Goal: Transaction & Acquisition: Obtain resource

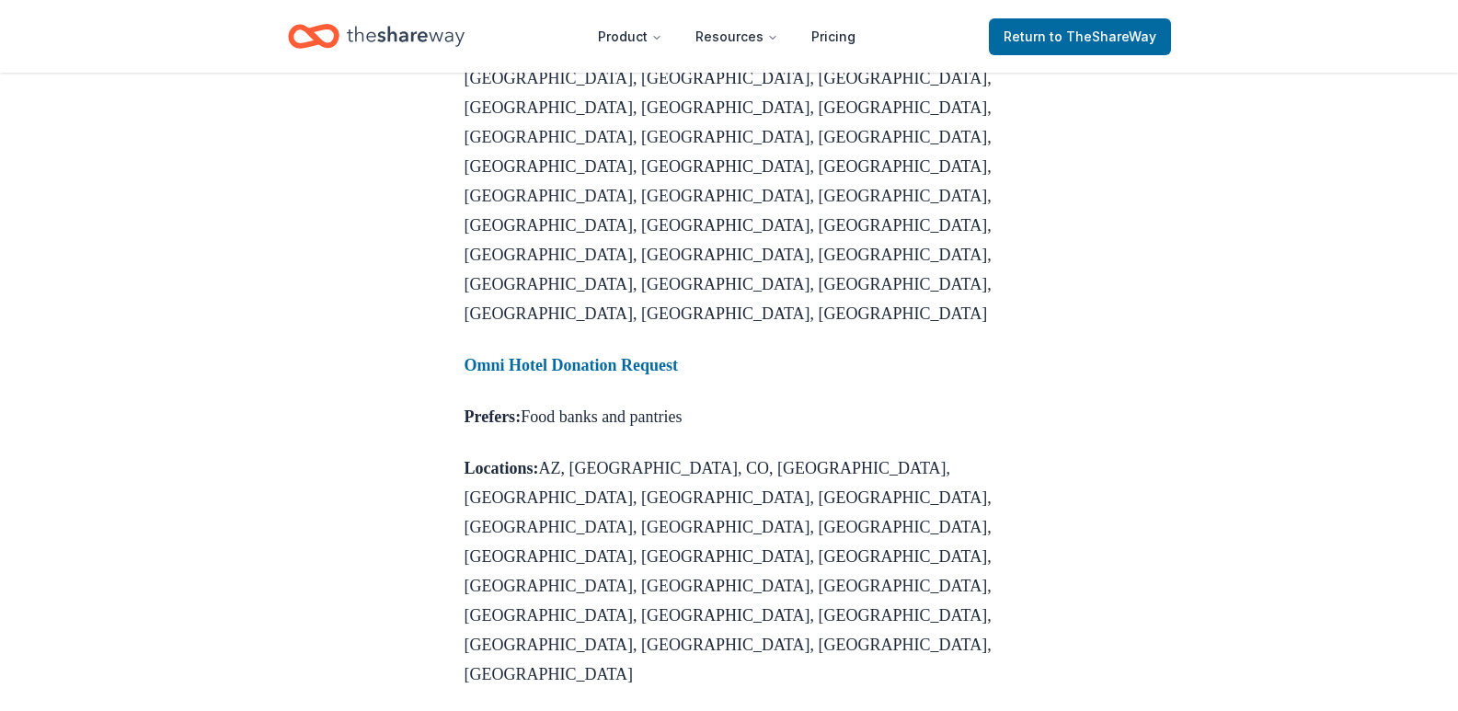
scroll to position [2116, 0]
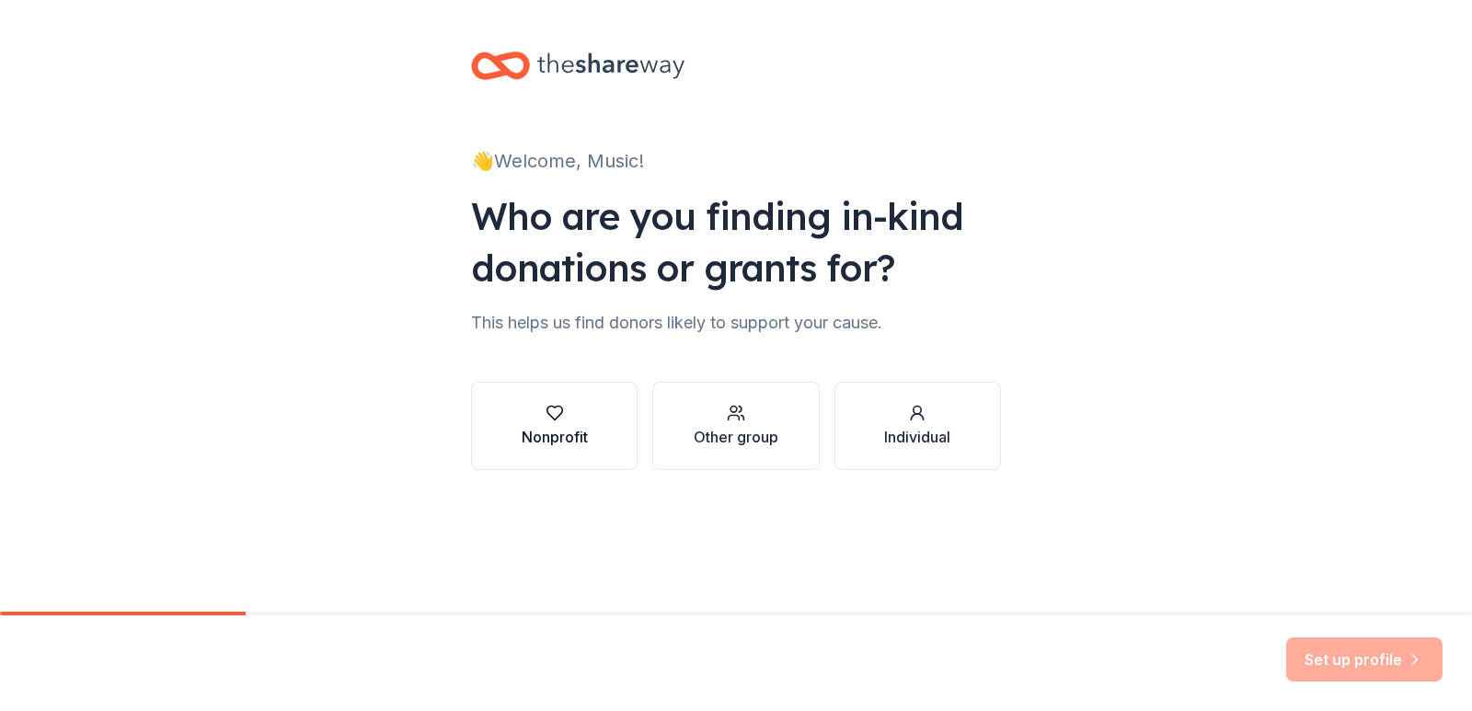
click at [575, 427] on div "Nonprofit" at bounding box center [555, 437] width 66 height 22
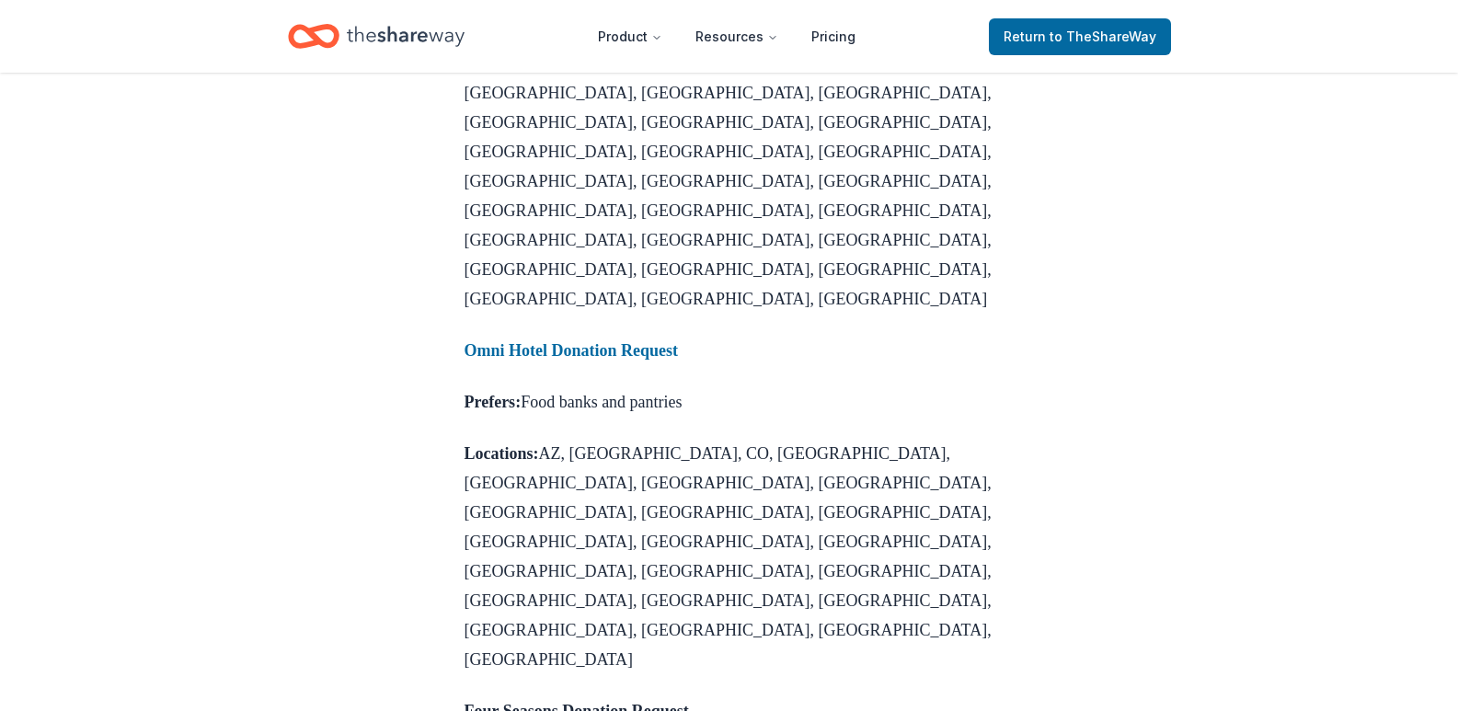
scroll to position [2300, 0]
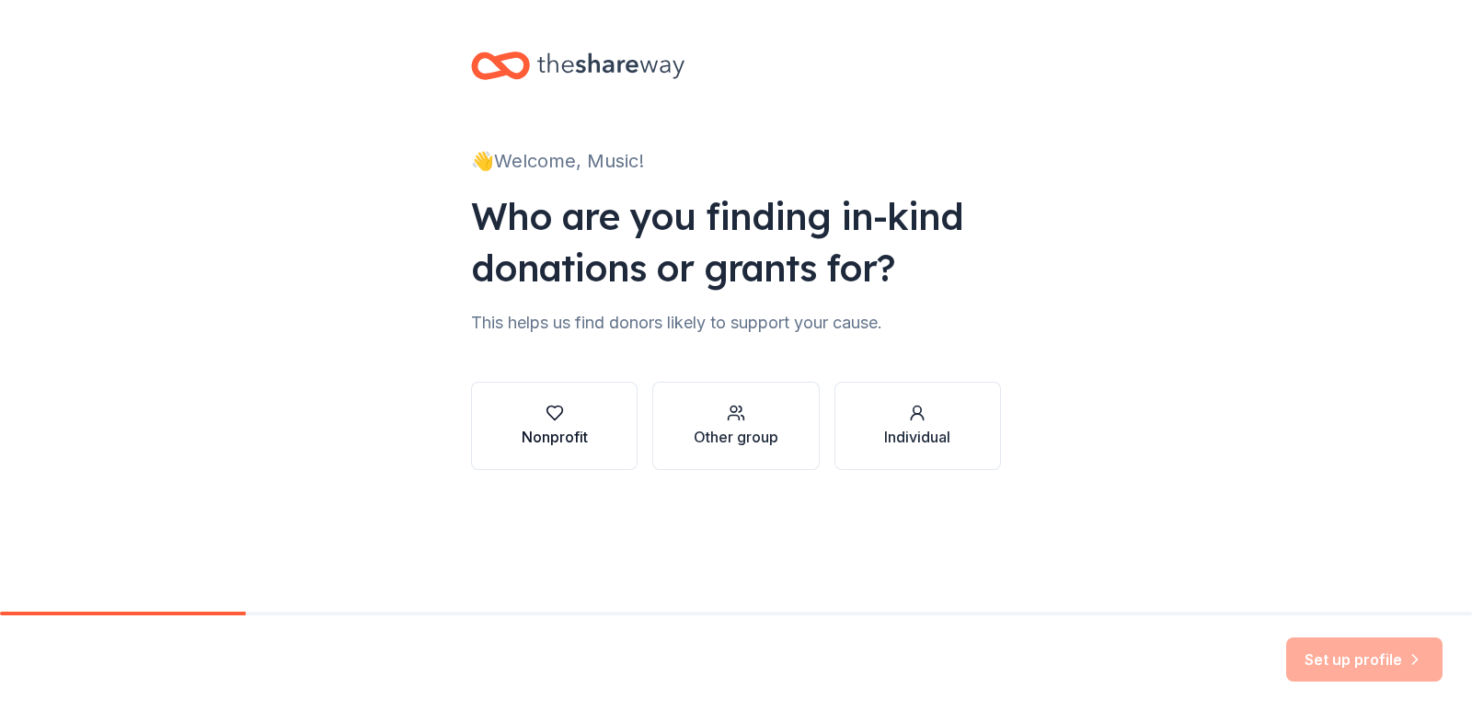
click at [545, 422] on div "Nonprofit" at bounding box center [555, 426] width 66 height 44
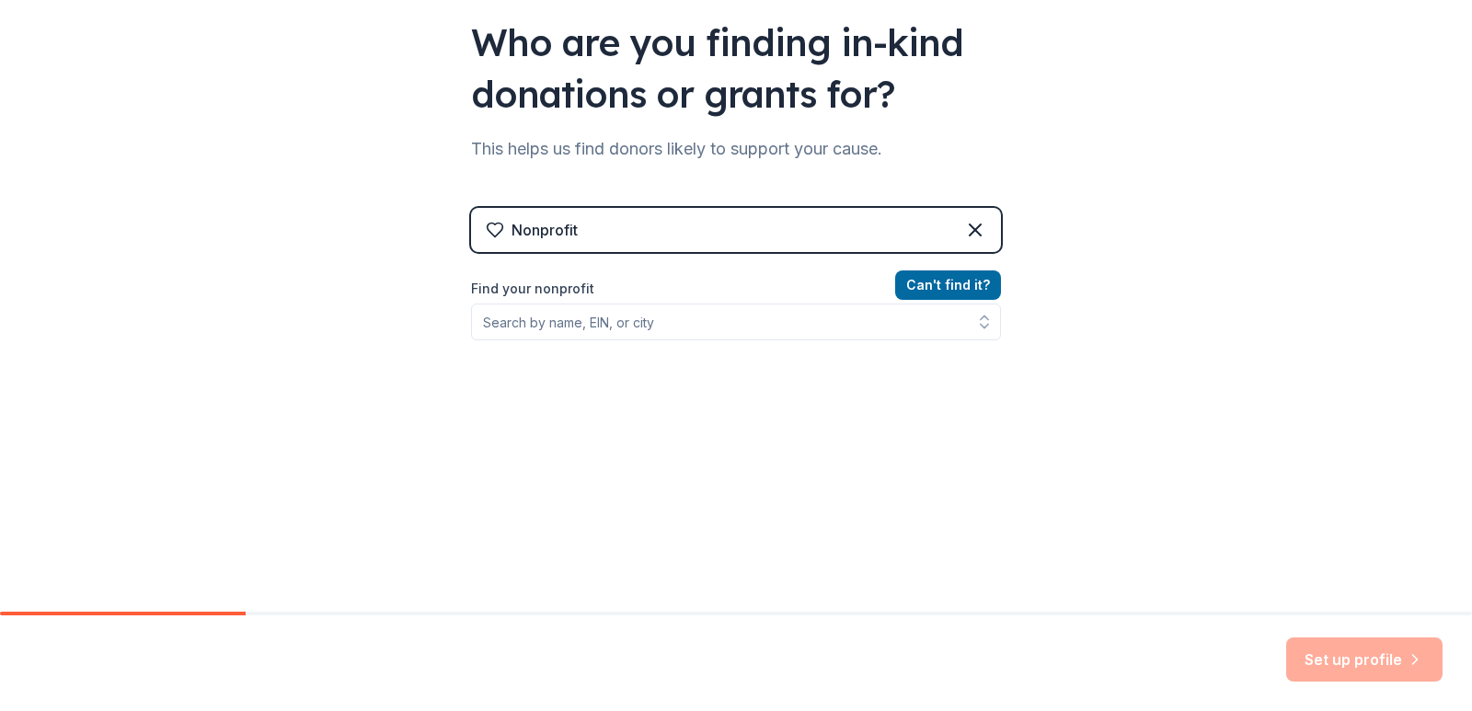
scroll to position [175, 0]
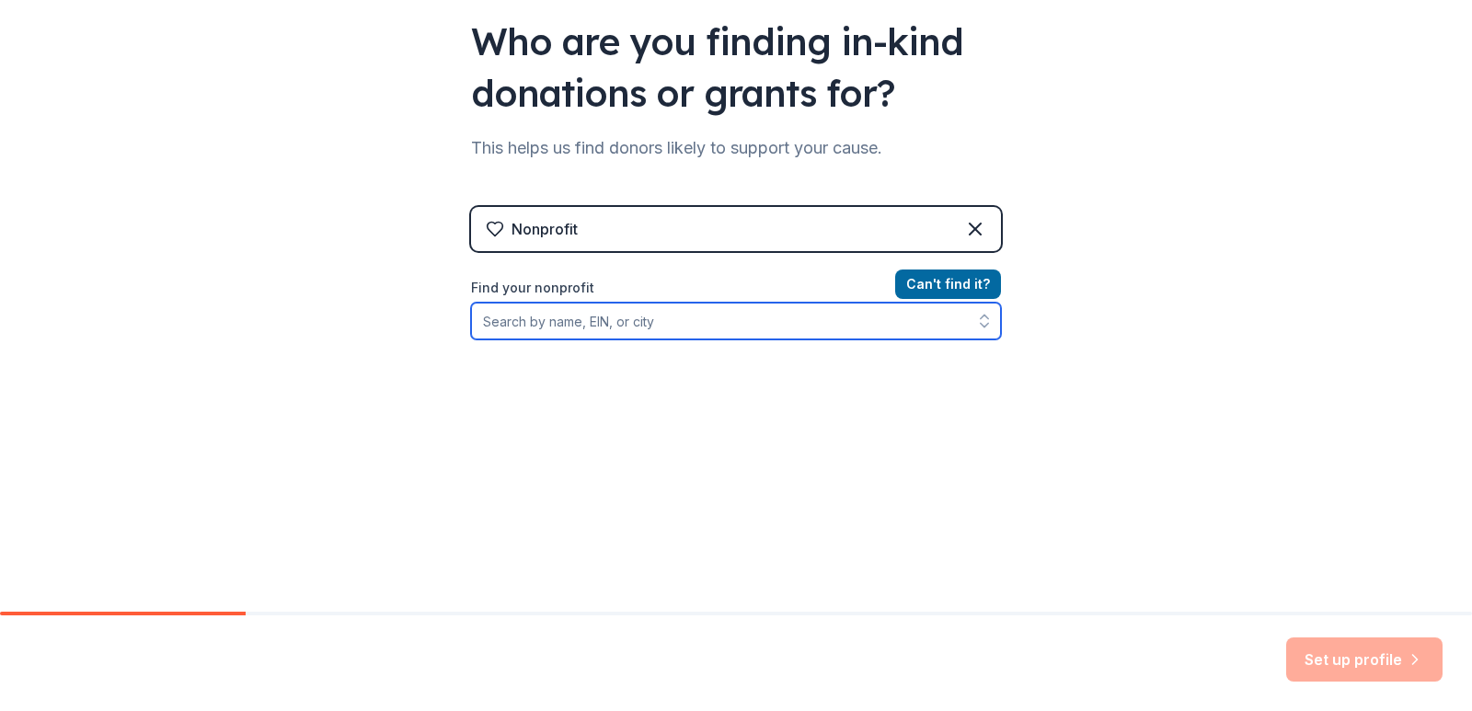
click at [713, 324] on input "Find your nonprofit" at bounding box center [736, 321] width 530 height 37
type input "music lives"
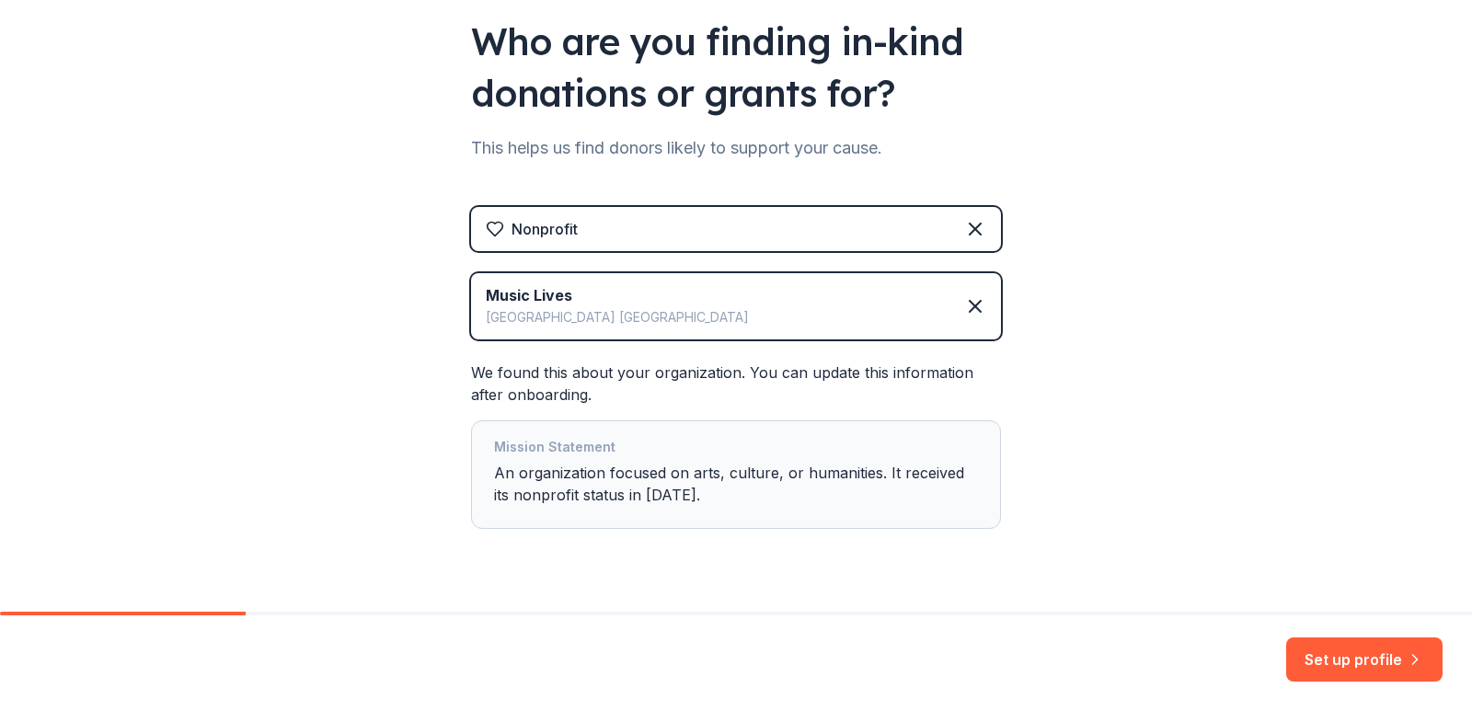
scroll to position [217, 0]
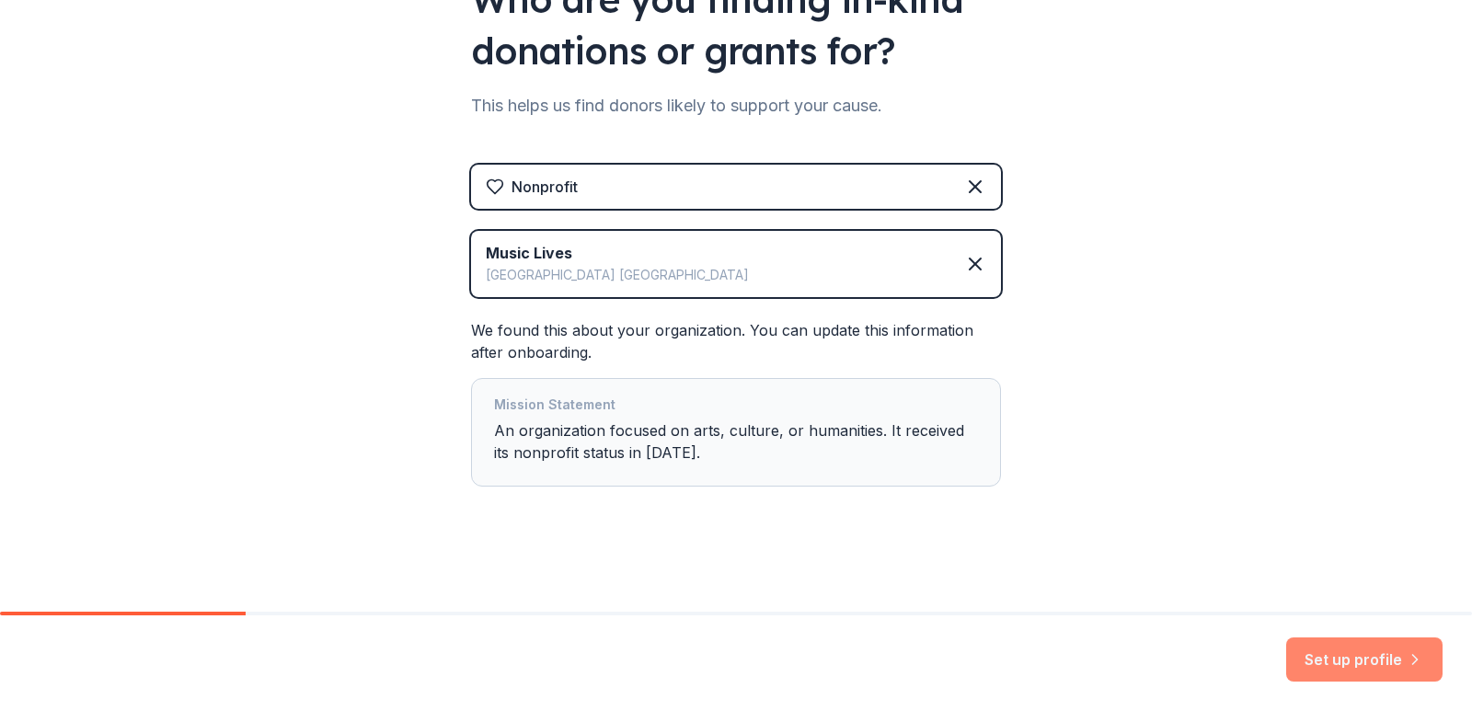
click at [1379, 653] on button "Set up profile" at bounding box center [1364, 660] width 156 height 44
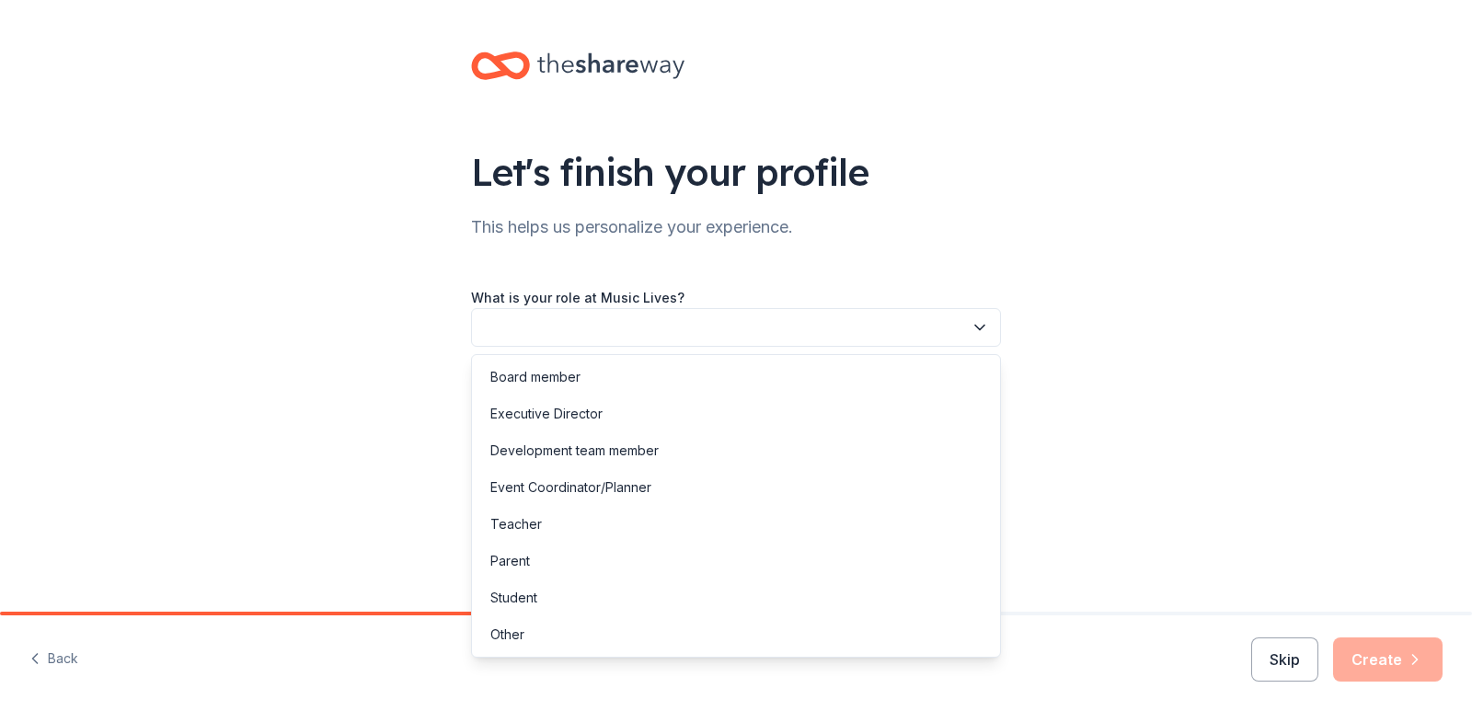
click at [570, 334] on button "button" at bounding box center [736, 327] width 530 height 39
click at [623, 411] on div "Executive Director" at bounding box center [736, 414] width 521 height 37
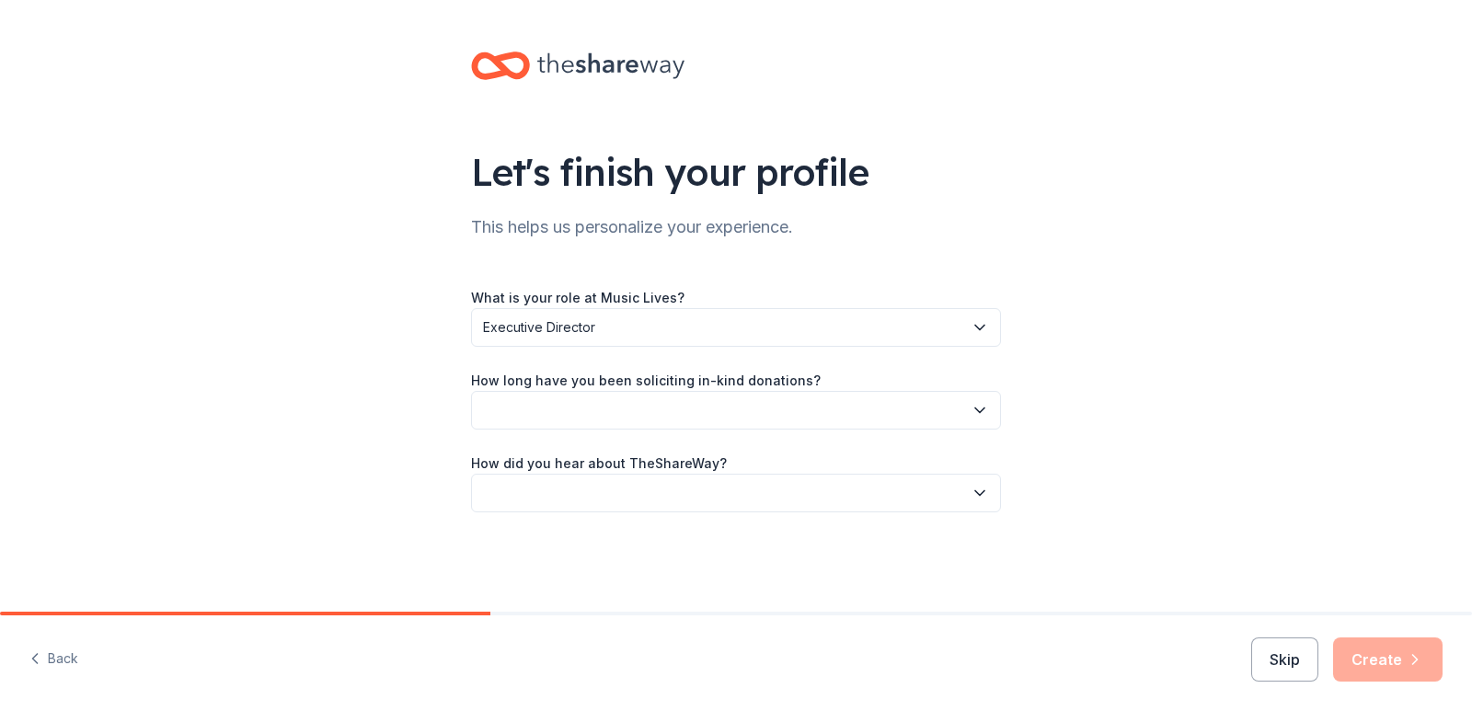
click at [626, 409] on button "button" at bounding box center [736, 410] width 530 height 39
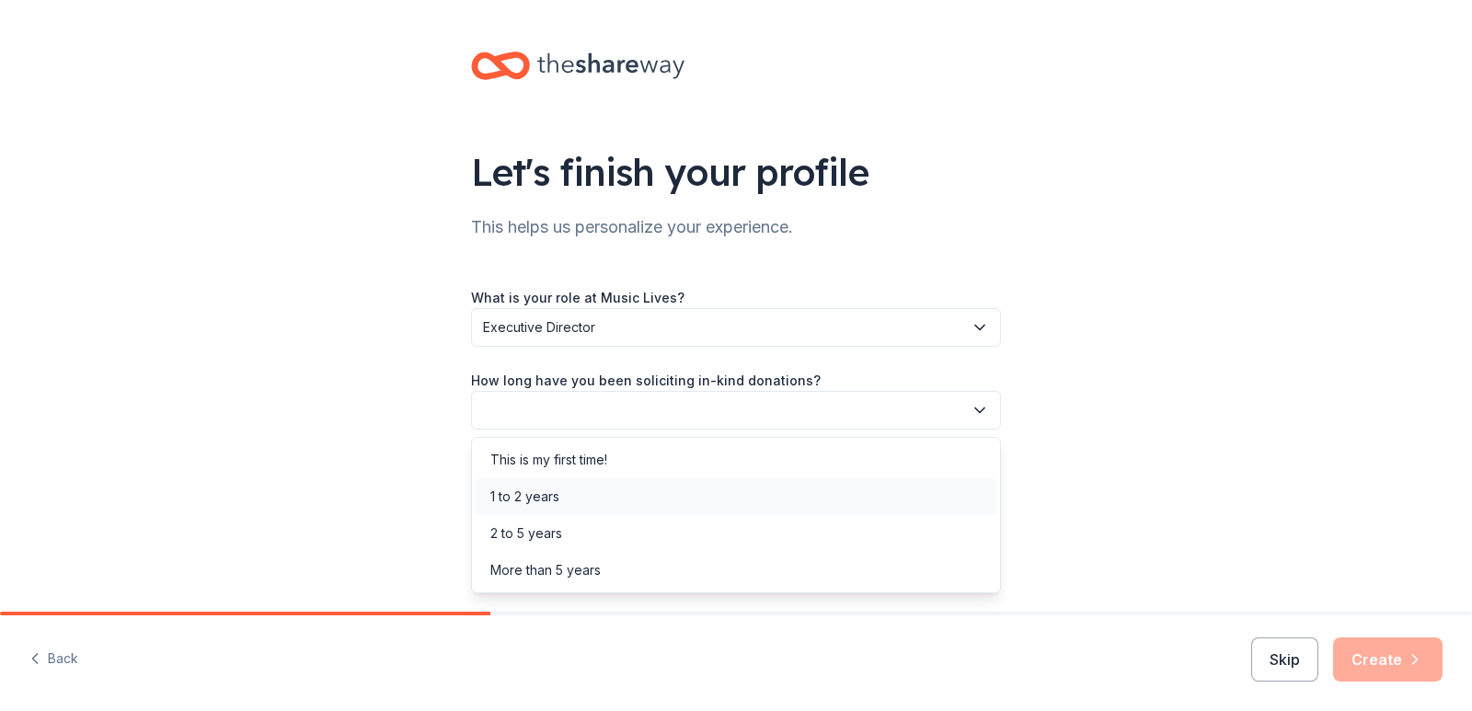
click at [570, 493] on div "1 to 2 years" at bounding box center [736, 496] width 521 height 37
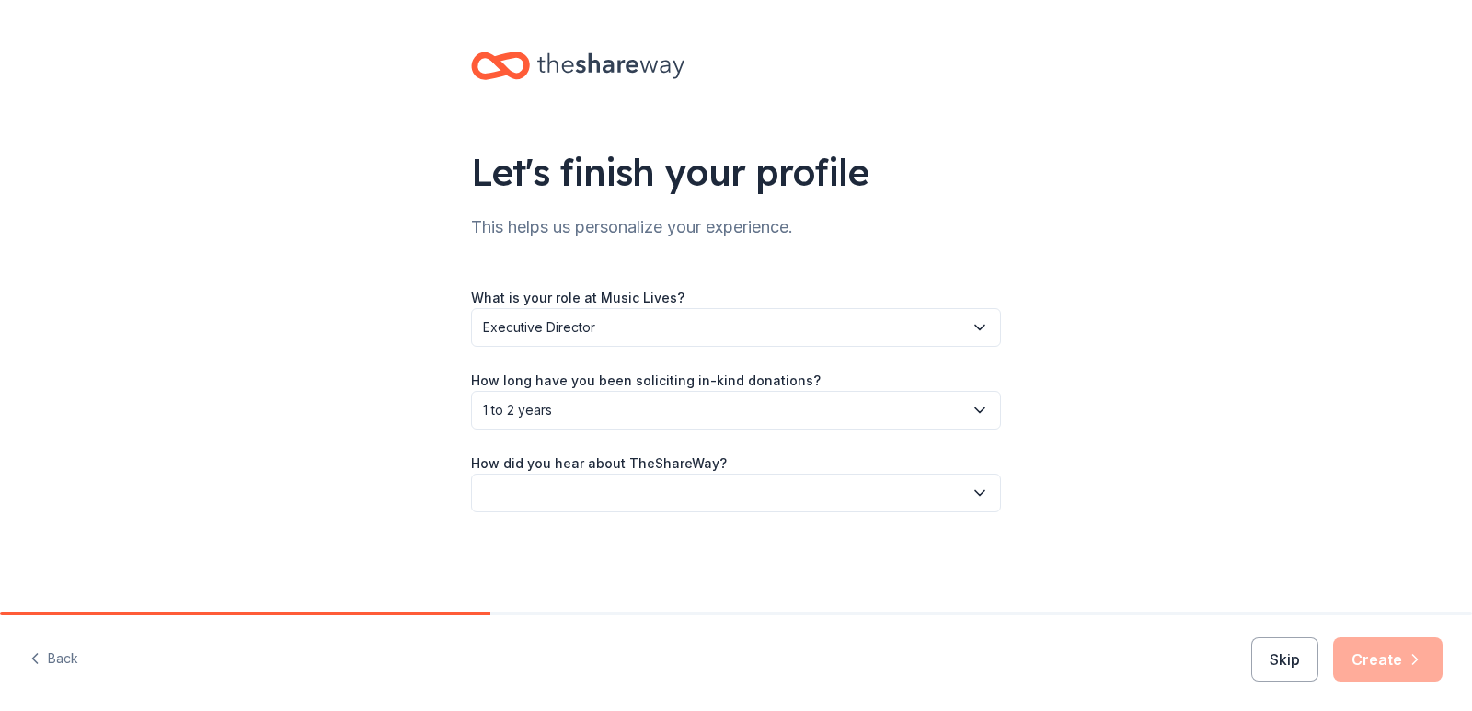
click at [570, 493] on button "button" at bounding box center [736, 493] width 530 height 39
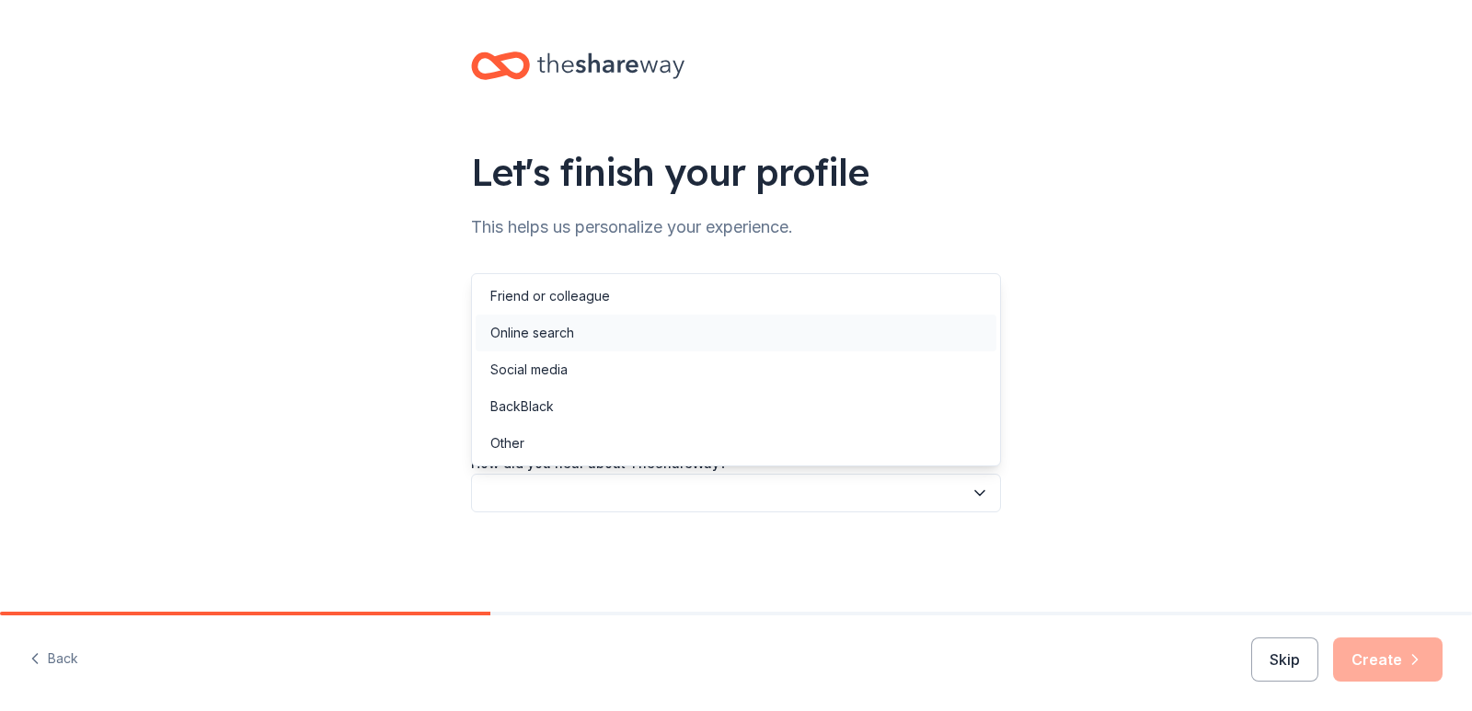
click at [535, 342] on div "Online search" at bounding box center [532, 333] width 84 height 22
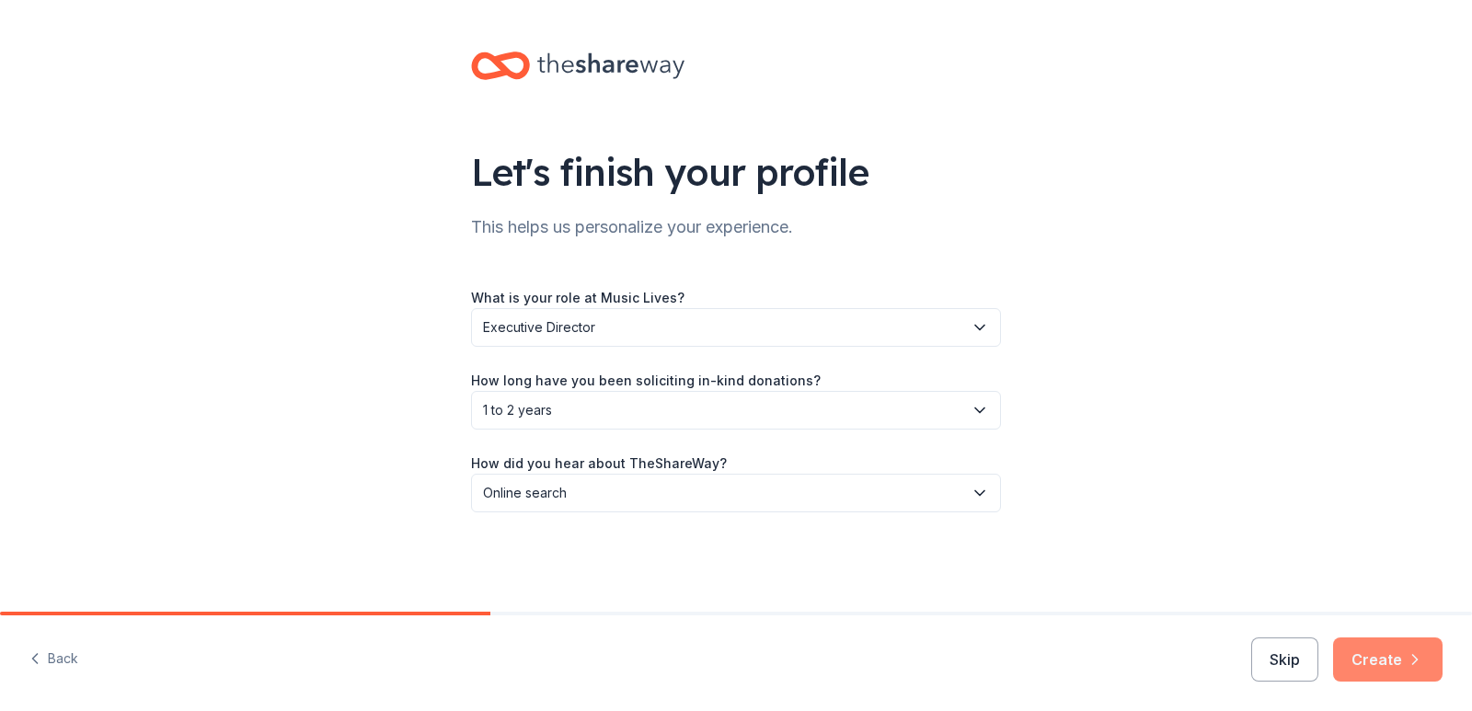
click at [1363, 668] on button "Create" at bounding box center [1387, 660] width 109 height 44
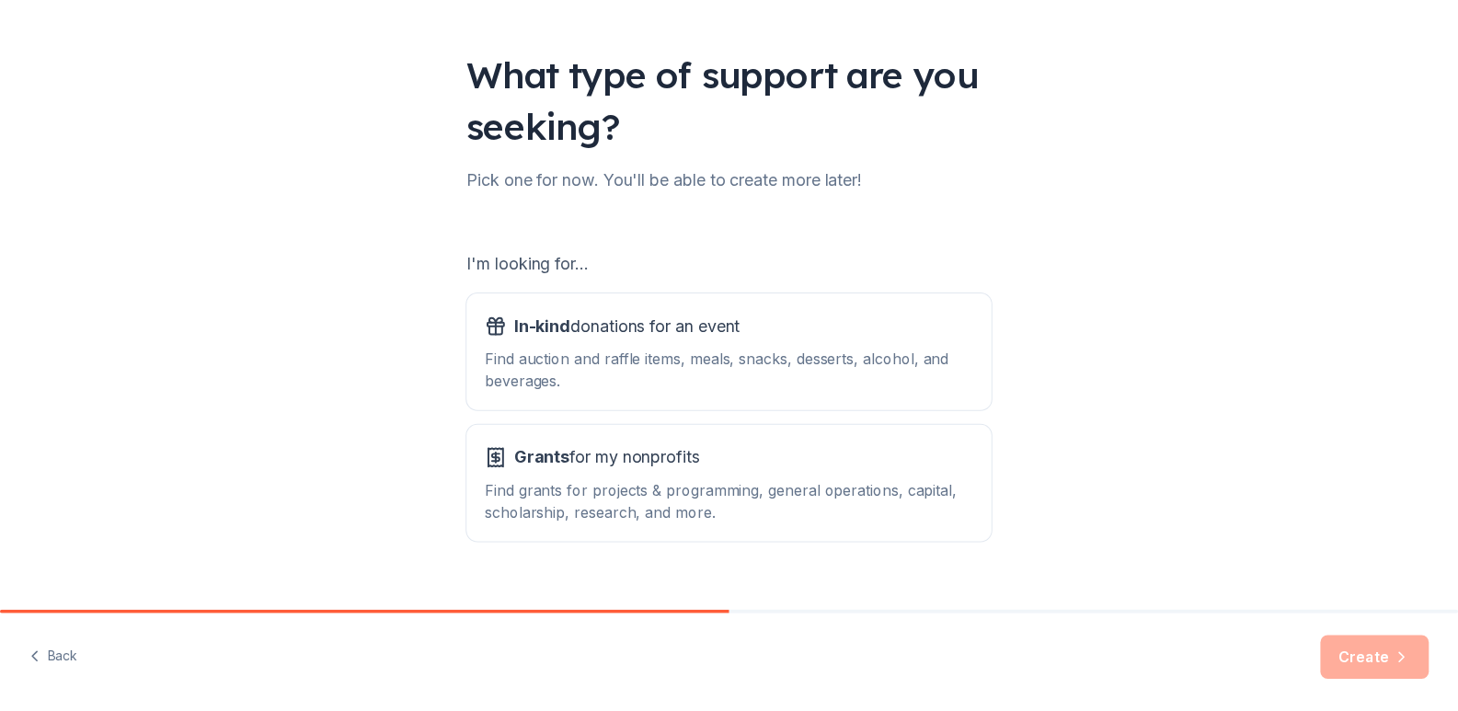
scroll to position [131, 0]
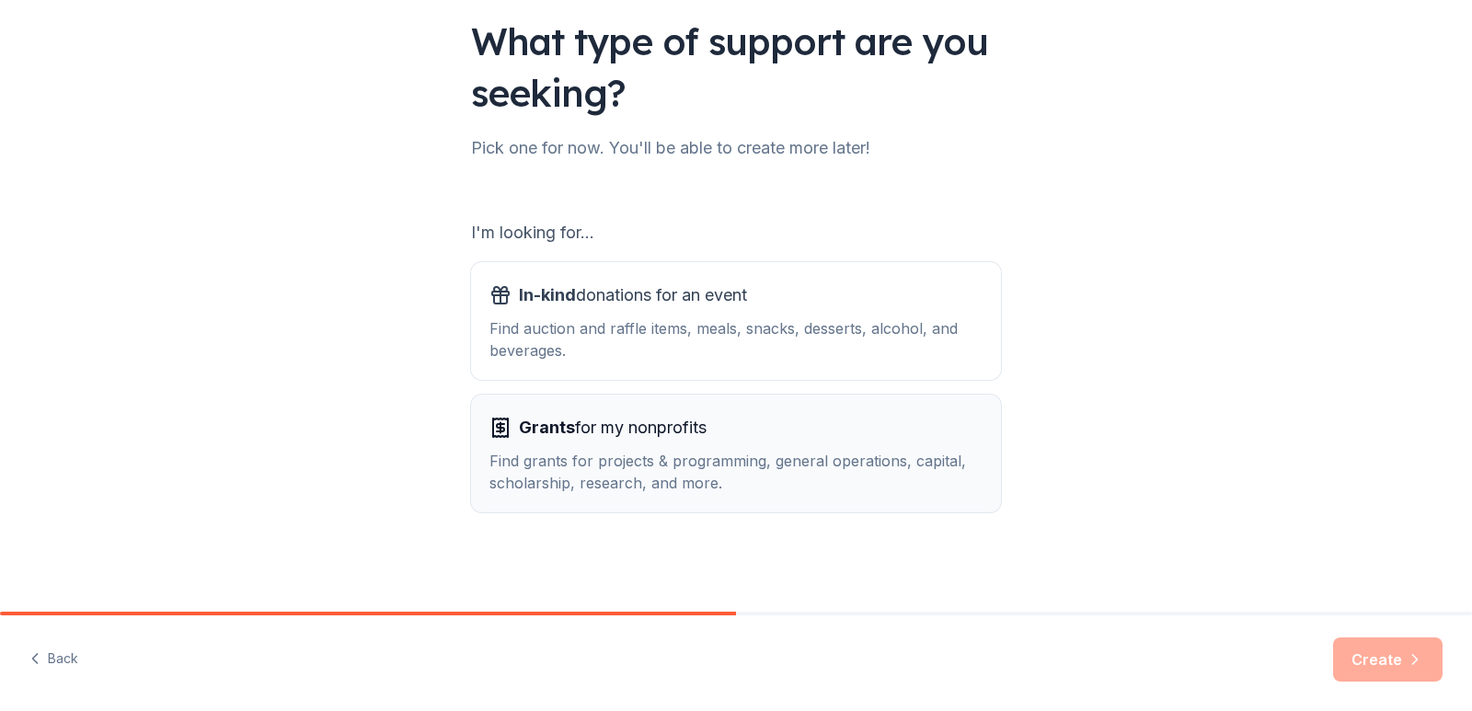
click at [913, 426] on div "Grants for my nonprofits" at bounding box center [735, 427] width 493 height 29
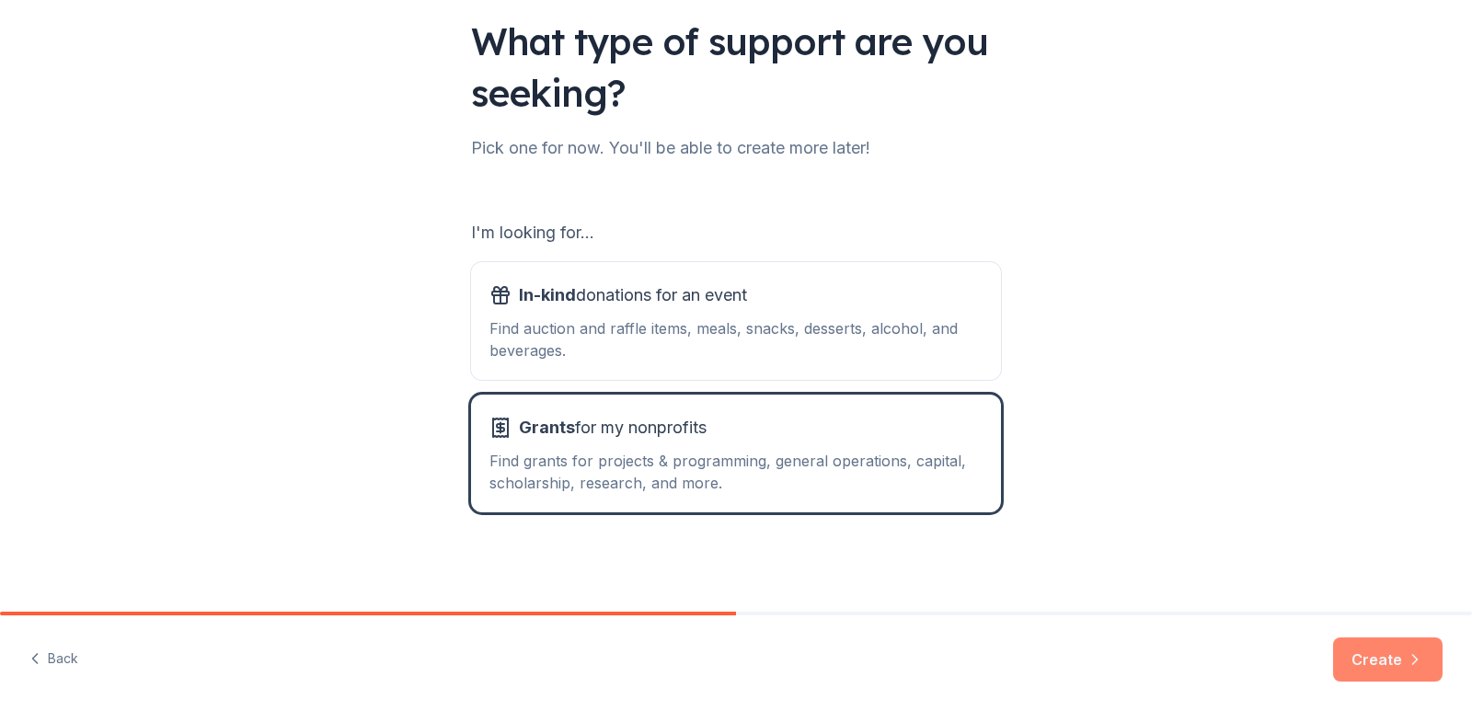
click at [1399, 659] on button "Create" at bounding box center [1387, 660] width 109 height 44
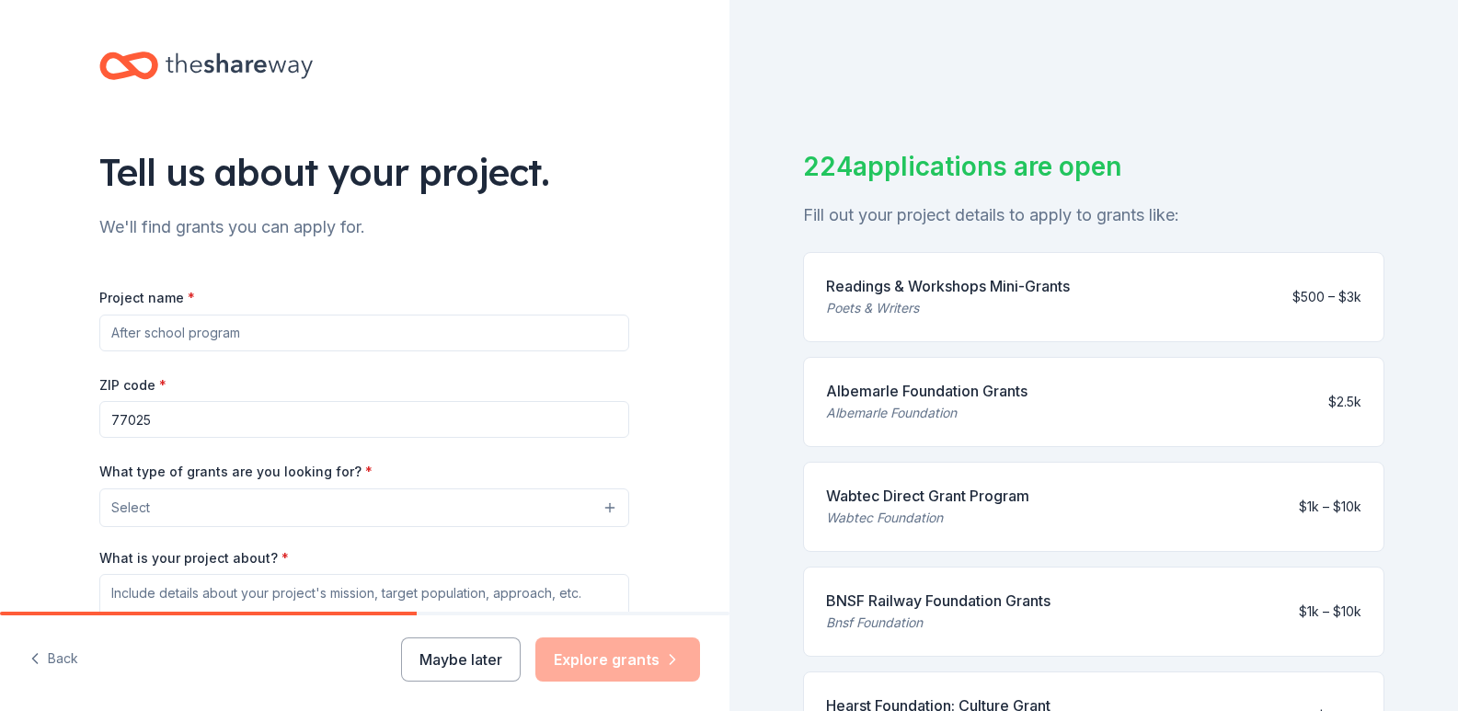
click at [344, 329] on input "Project name *" at bounding box center [364, 333] width 530 height 37
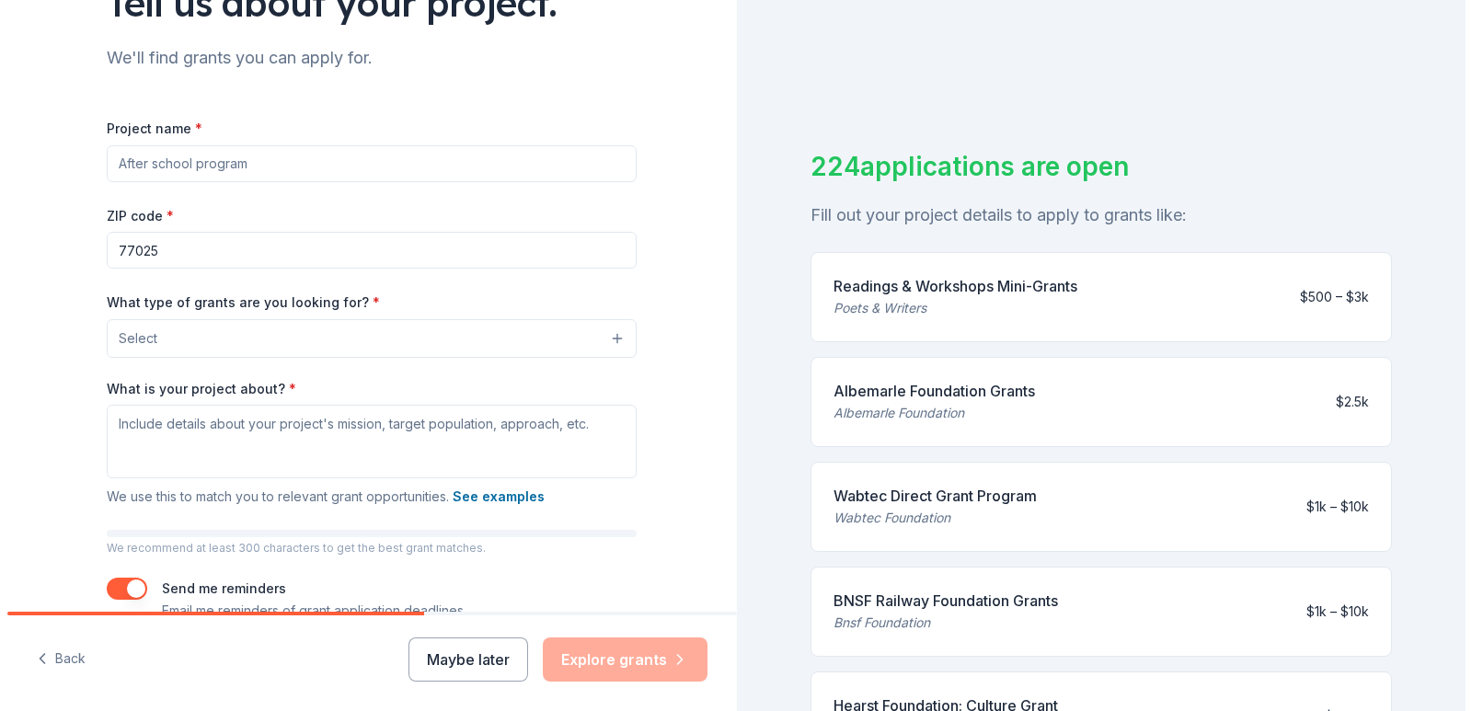
scroll to position [184, 0]
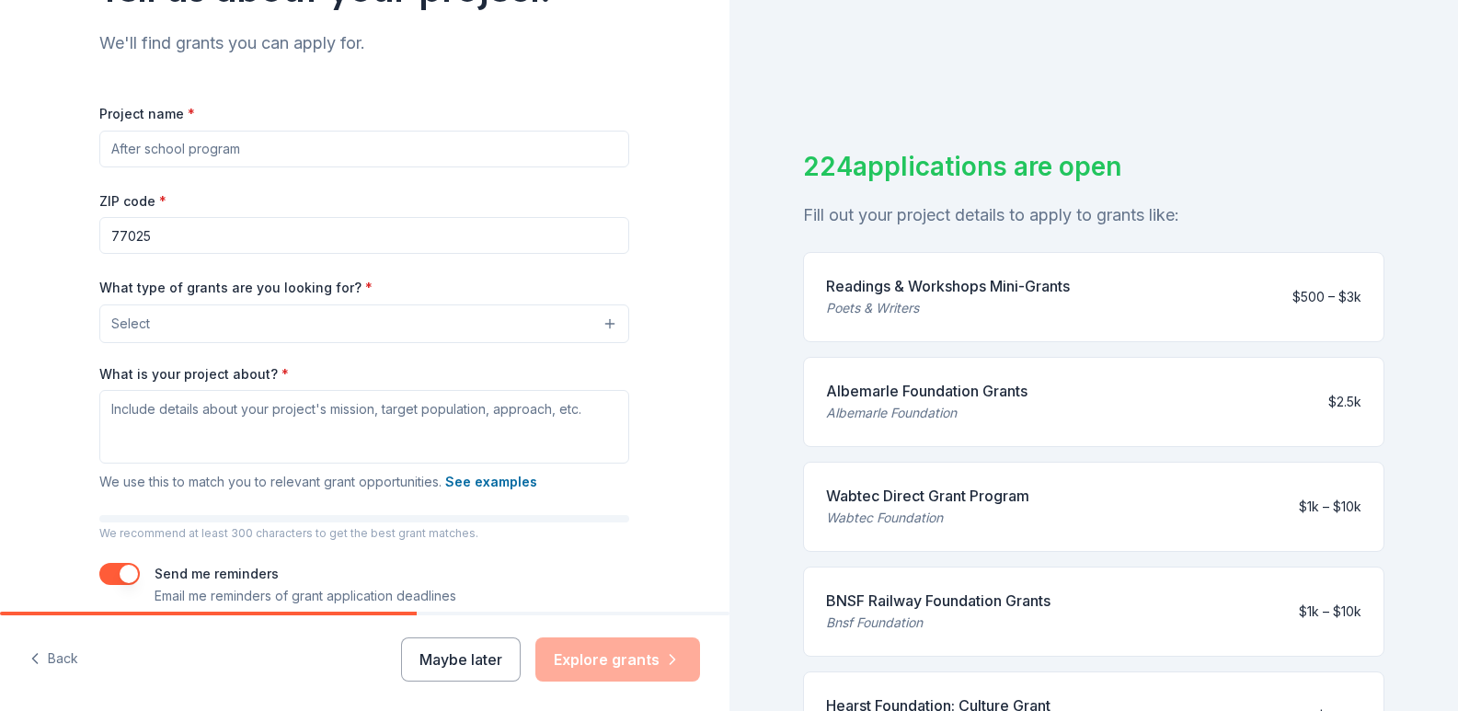
click at [344, 329] on button "Select" at bounding box center [364, 324] width 530 height 39
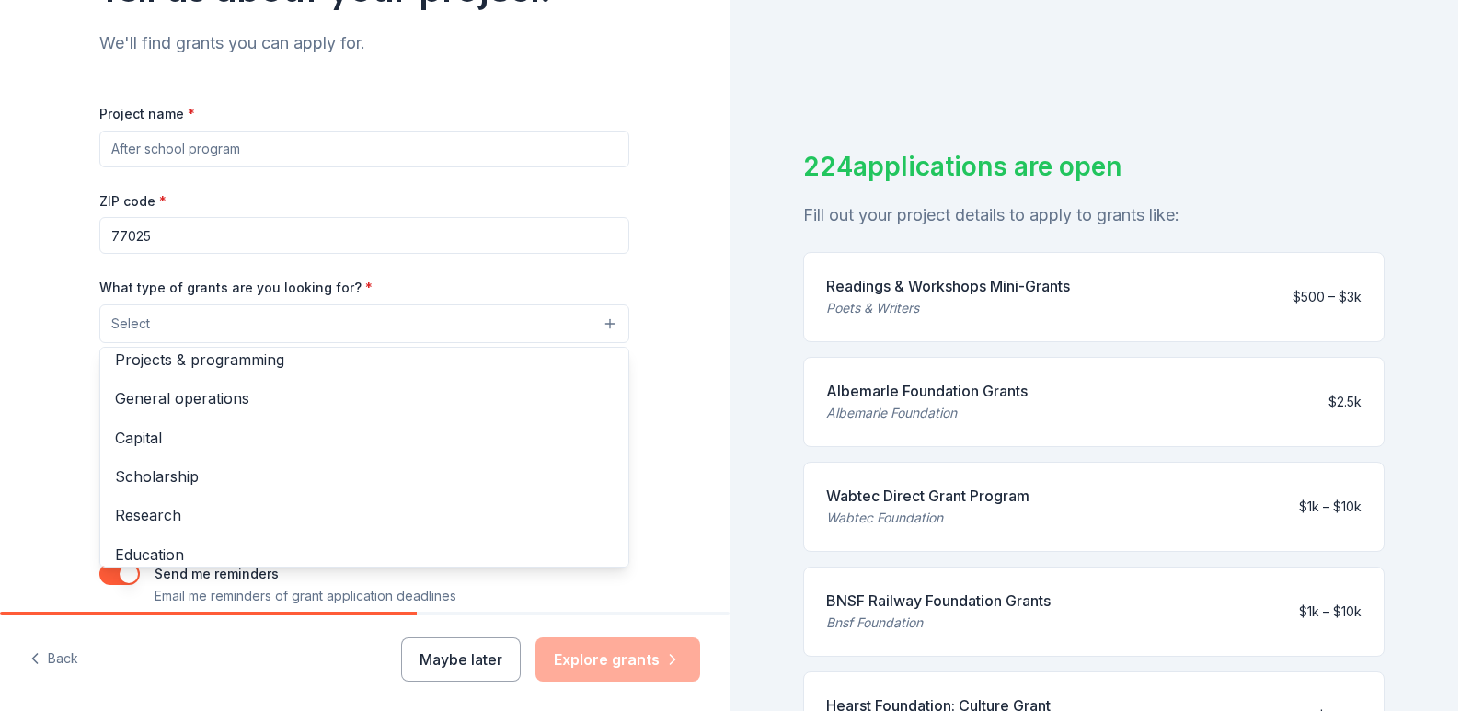
scroll to position [0, 0]
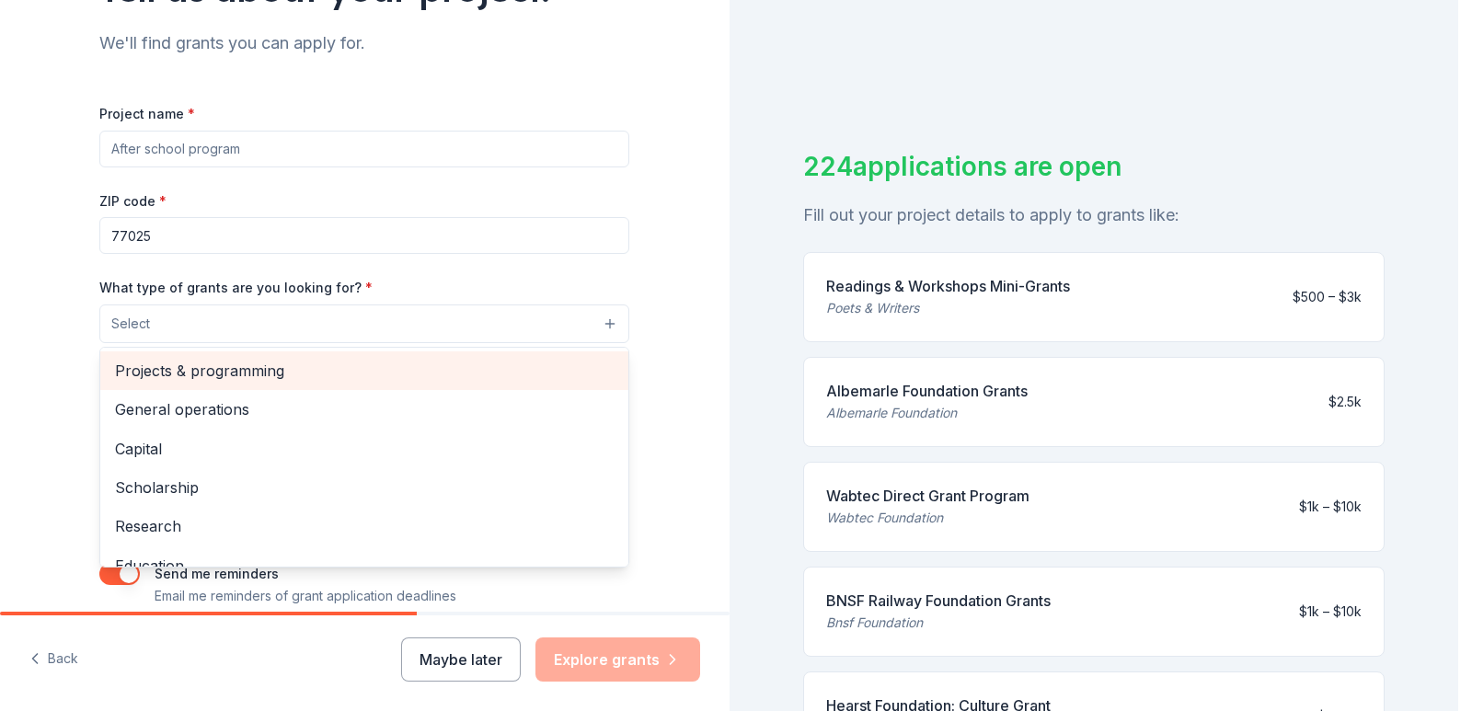
click at [264, 376] on span "Projects & programming" at bounding box center [364, 371] width 499 height 24
click at [221, 381] on span "General operations" at bounding box center [364, 373] width 499 height 24
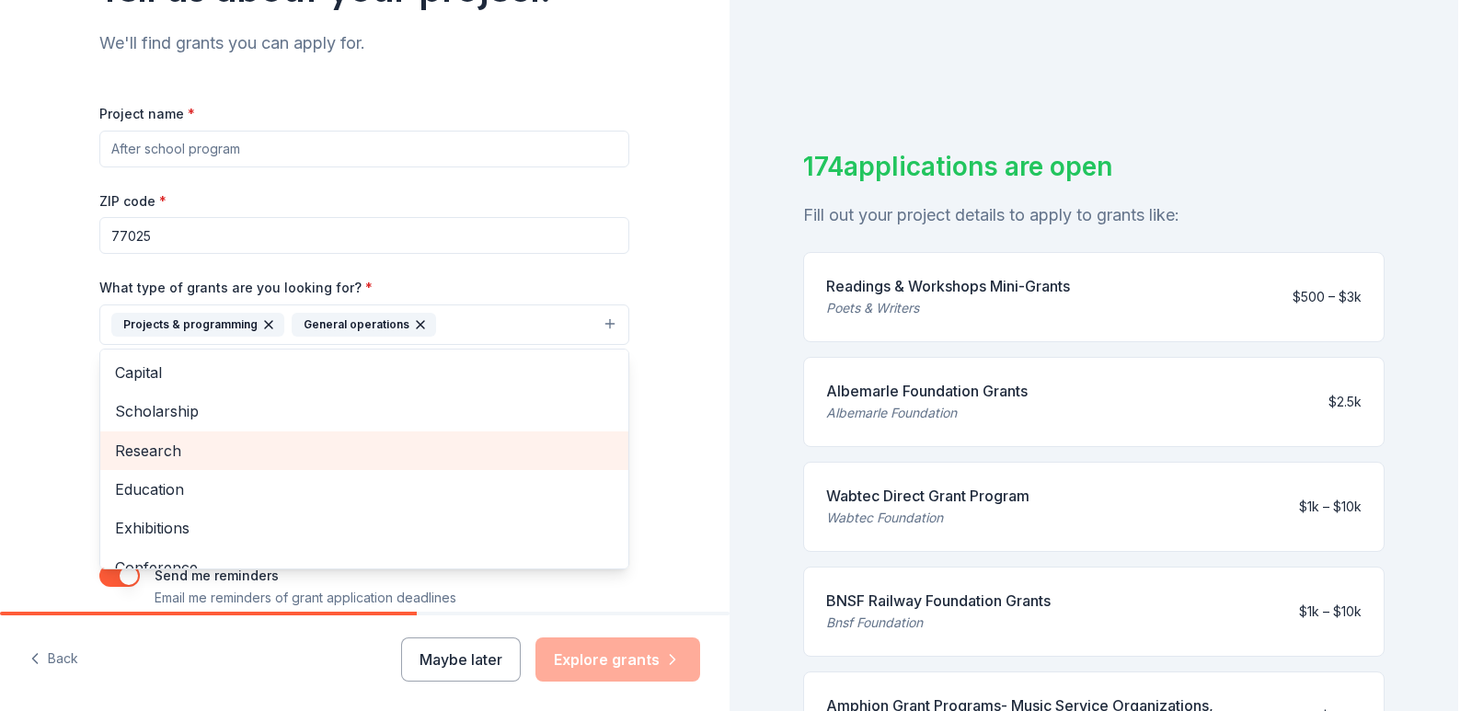
click at [203, 453] on span "Research" at bounding box center [364, 451] width 499 height 24
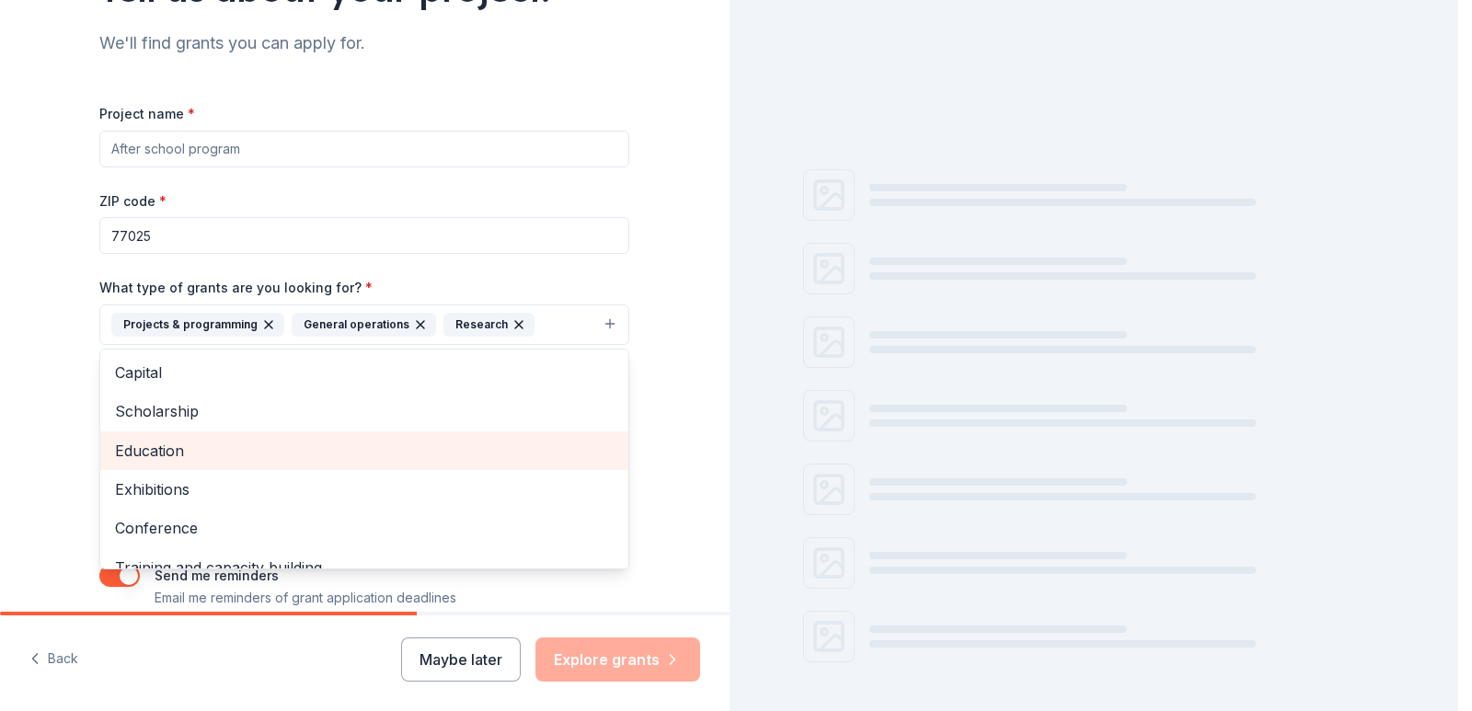
click at [203, 453] on span "Education" at bounding box center [364, 451] width 499 height 24
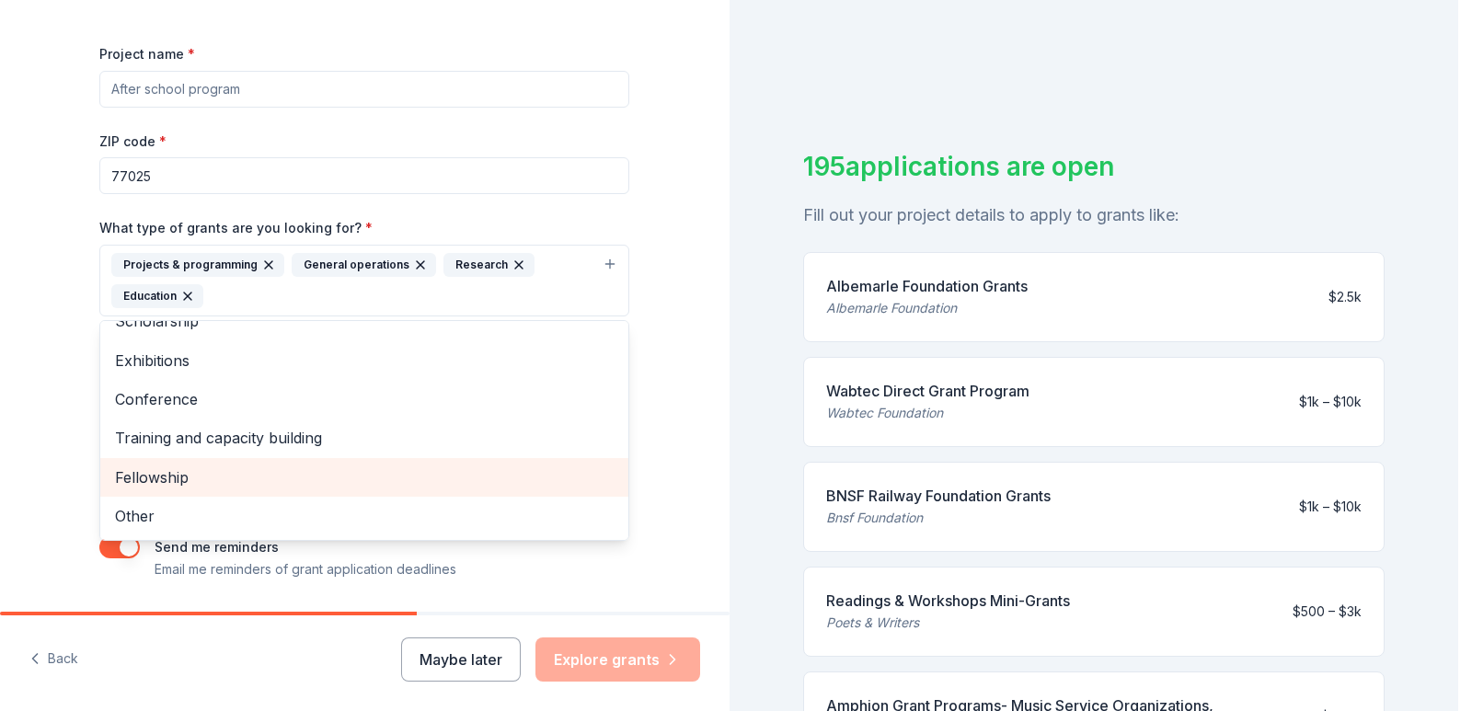
scroll to position [276, 0]
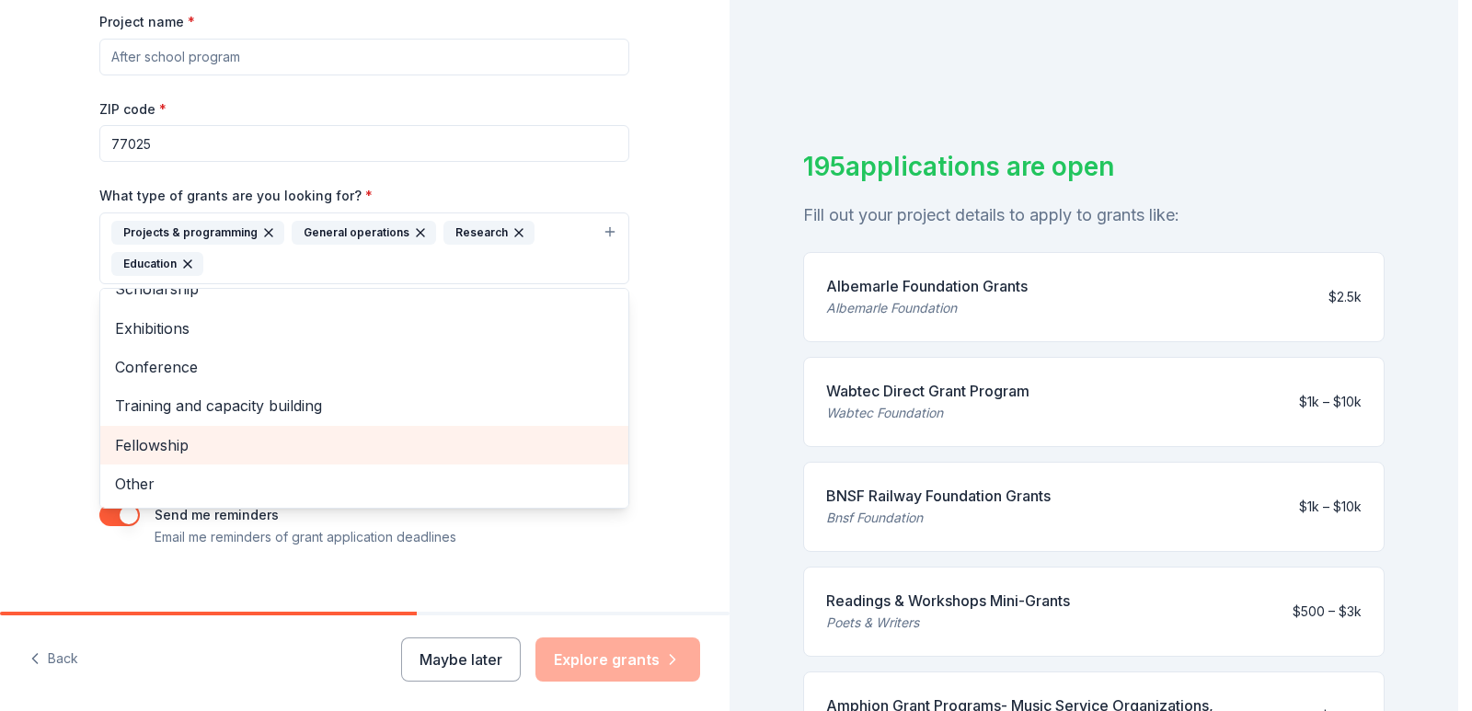
click at [210, 447] on span "Fellowship" at bounding box center [364, 445] width 499 height 24
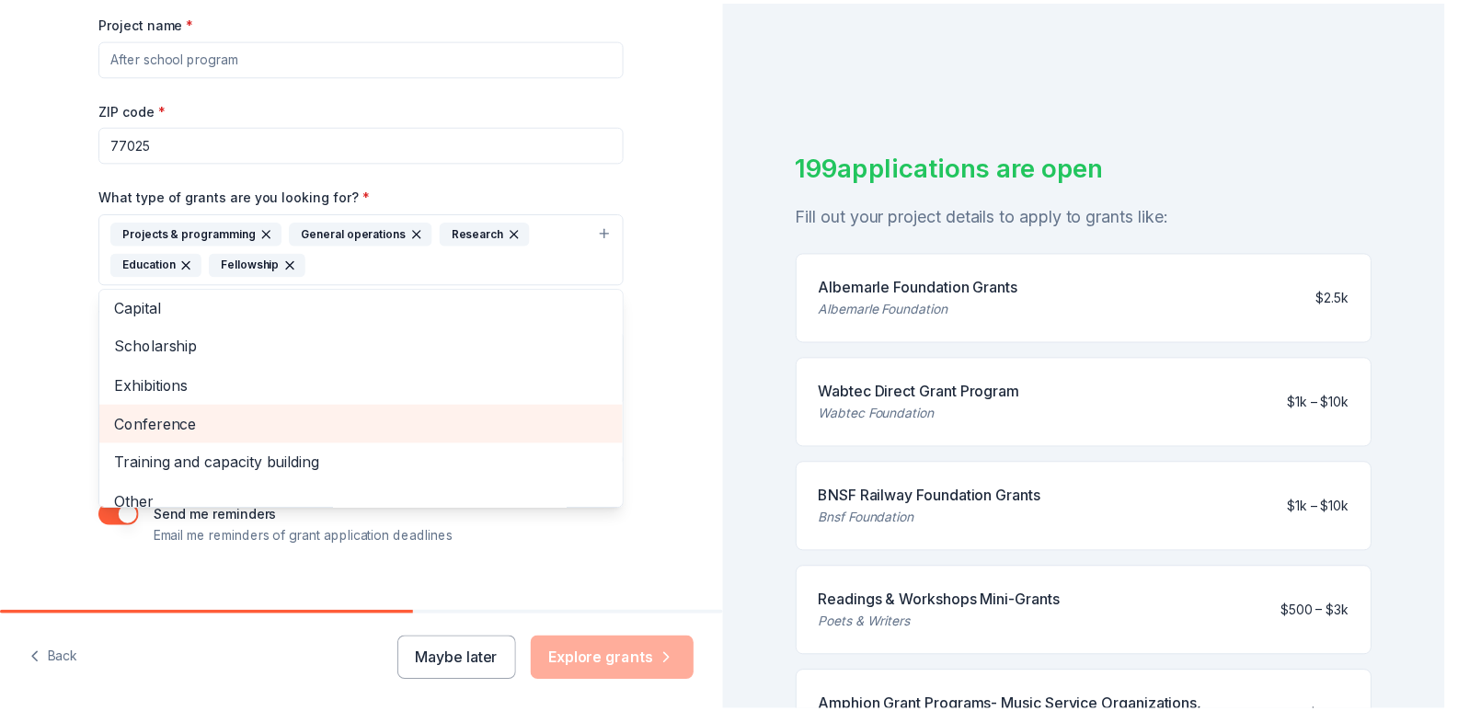
scroll to position [0, 0]
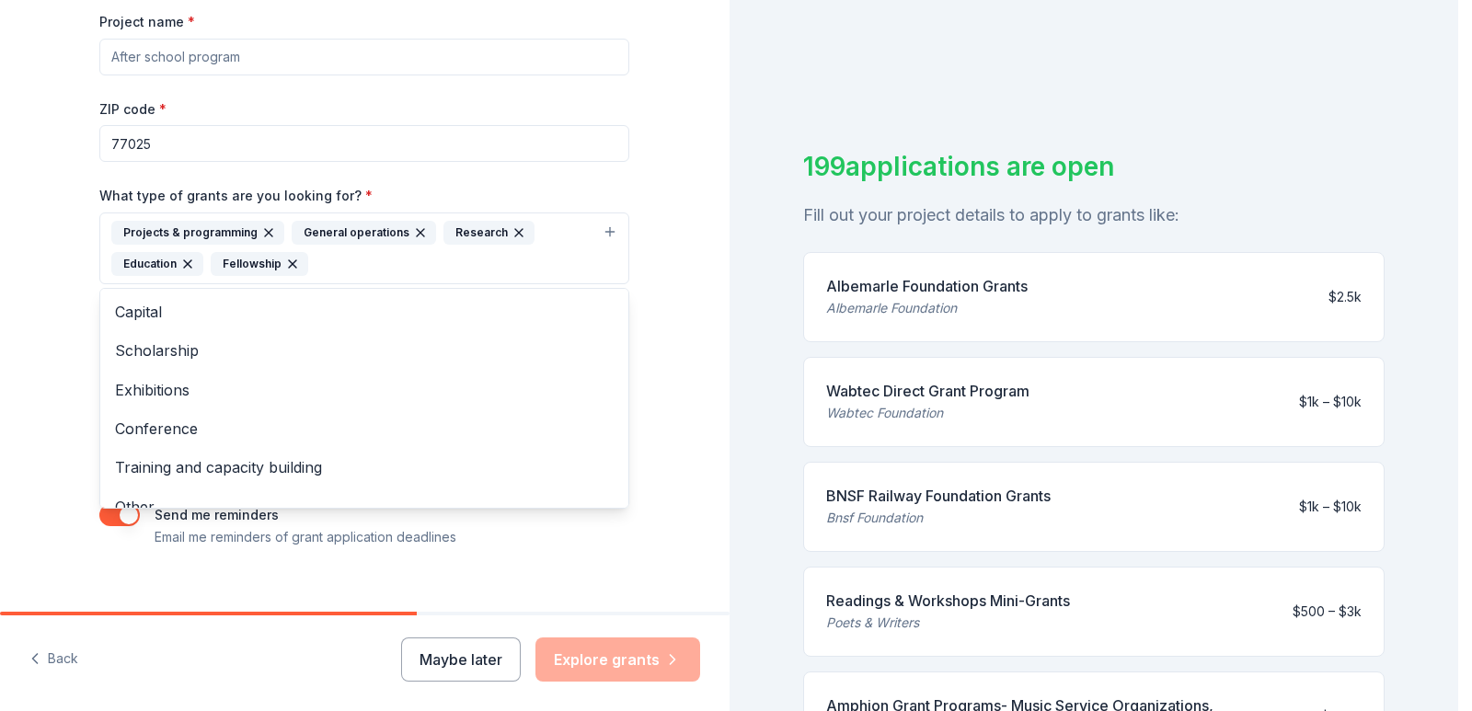
click at [651, 279] on div "Tell us about your project. We'll find grants you can apply for. Project name *…" at bounding box center [364, 180] width 589 height 913
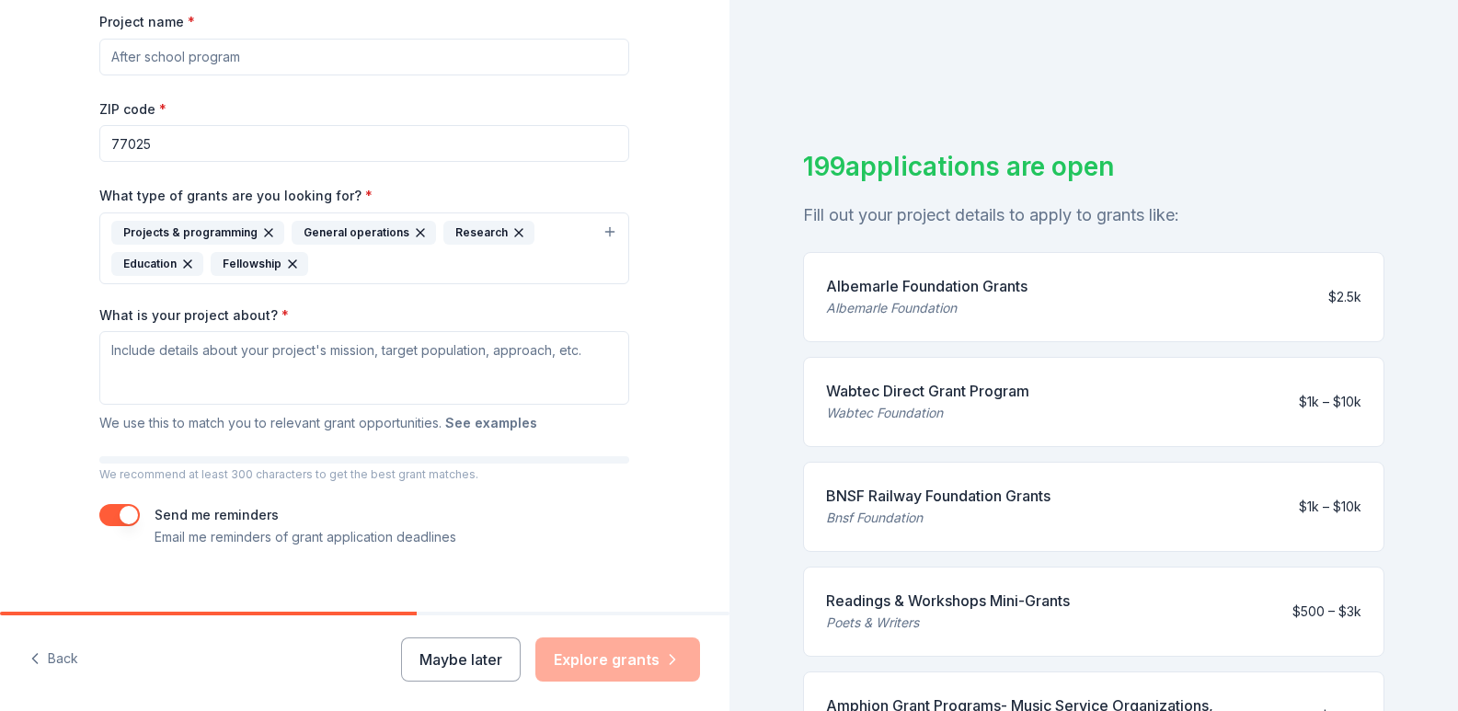
click at [495, 424] on button "See examples" at bounding box center [491, 423] width 92 height 22
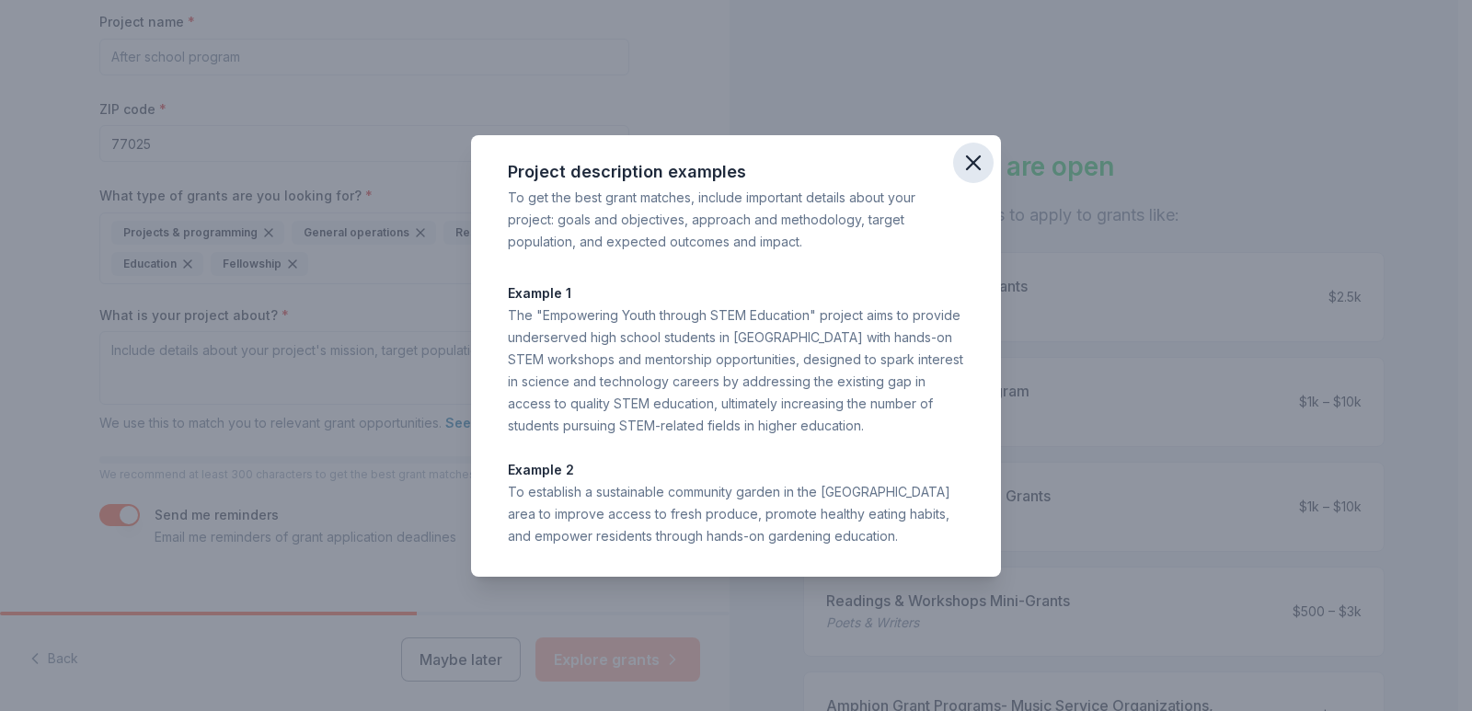
click at [983, 166] on icon "button" at bounding box center [974, 163] width 26 height 26
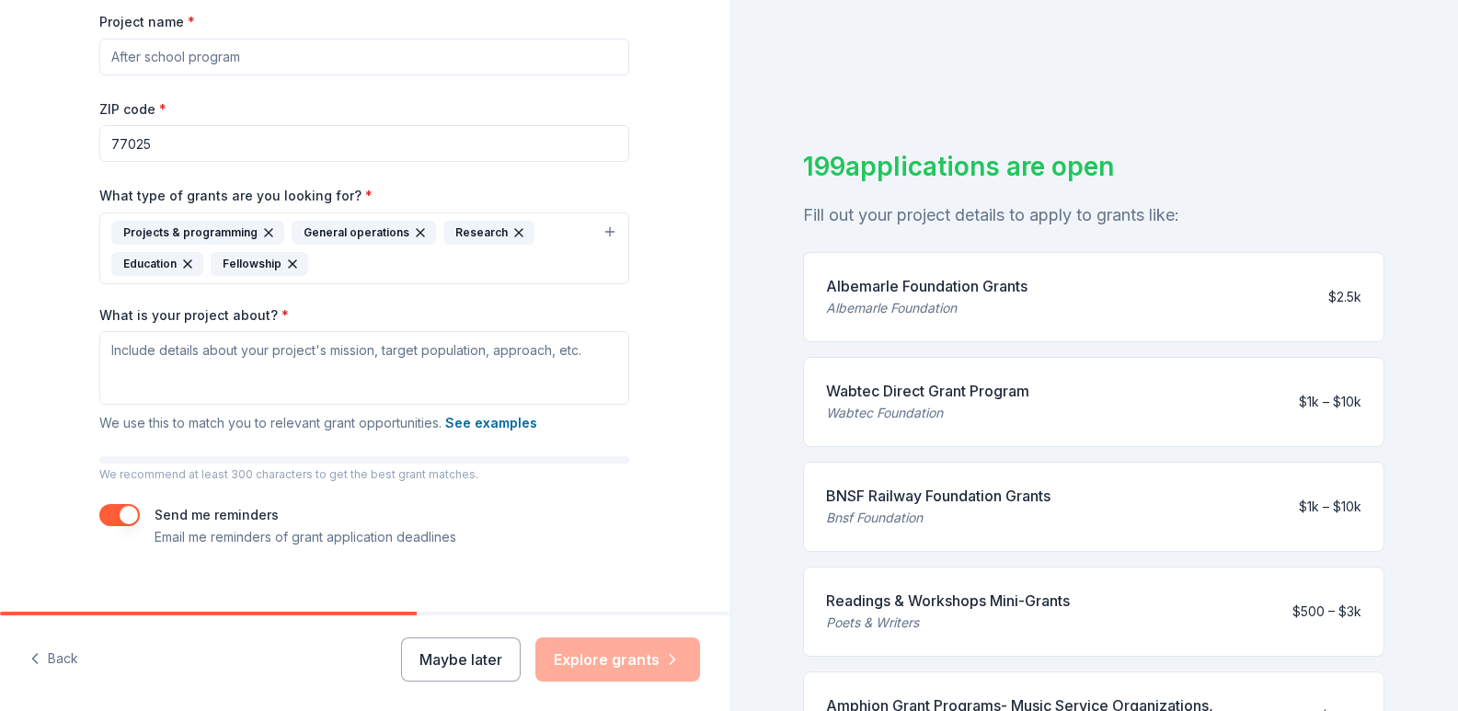
click at [443, 654] on button "Maybe later" at bounding box center [461, 660] width 120 height 44
click at [472, 655] on button "Maybe later" at bounding box center [461, 660] width 120 height 44
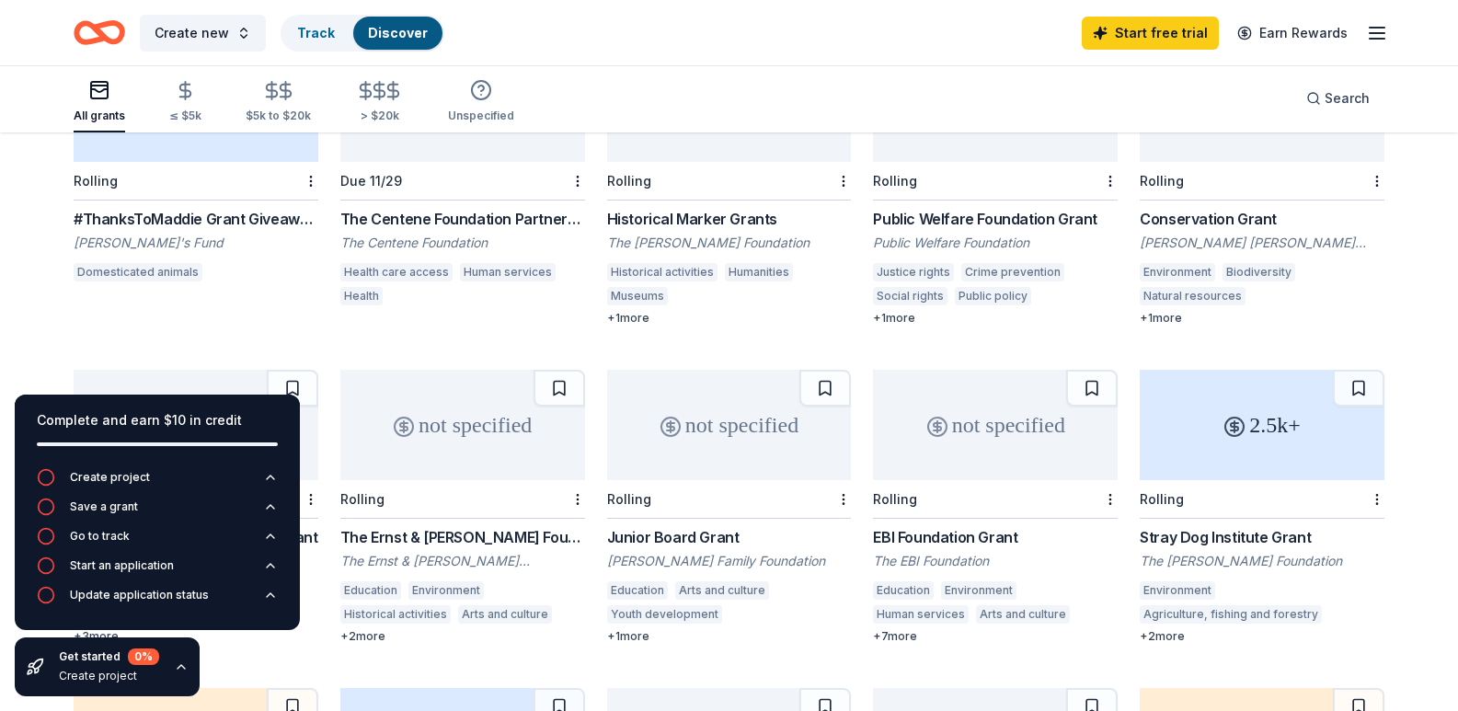
scroll to position [644, 0]
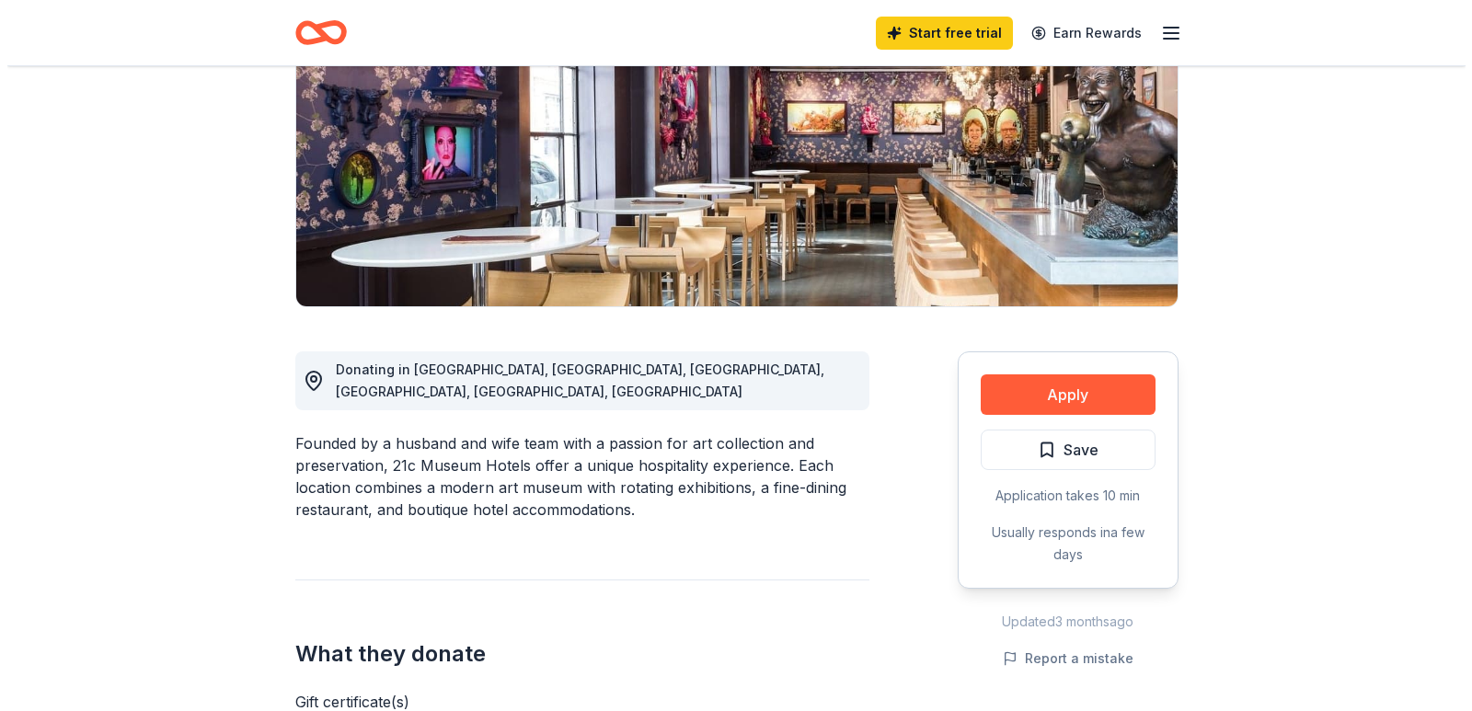
scroll to position [368, 0]
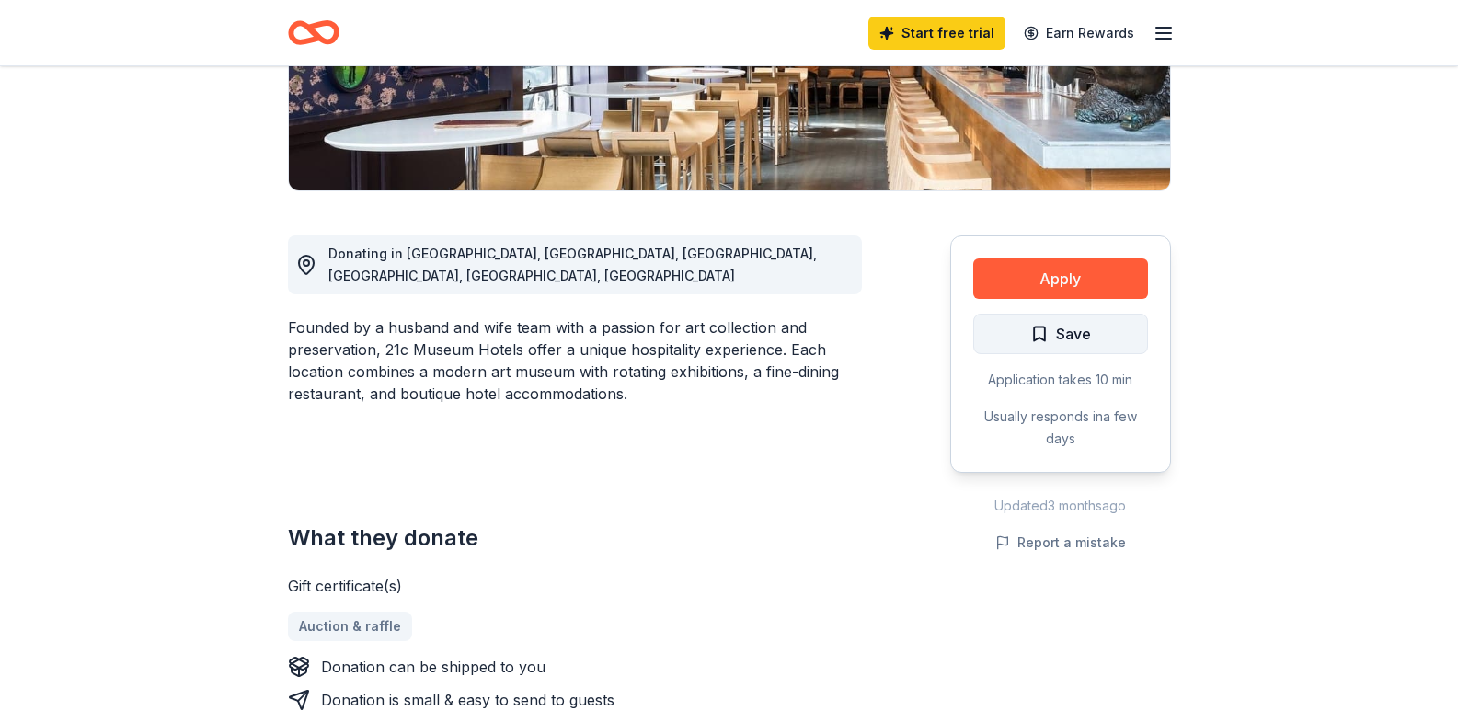
click at [1035, 340] on span "Save" at bounding box center [1061, 334] width 61 height 24
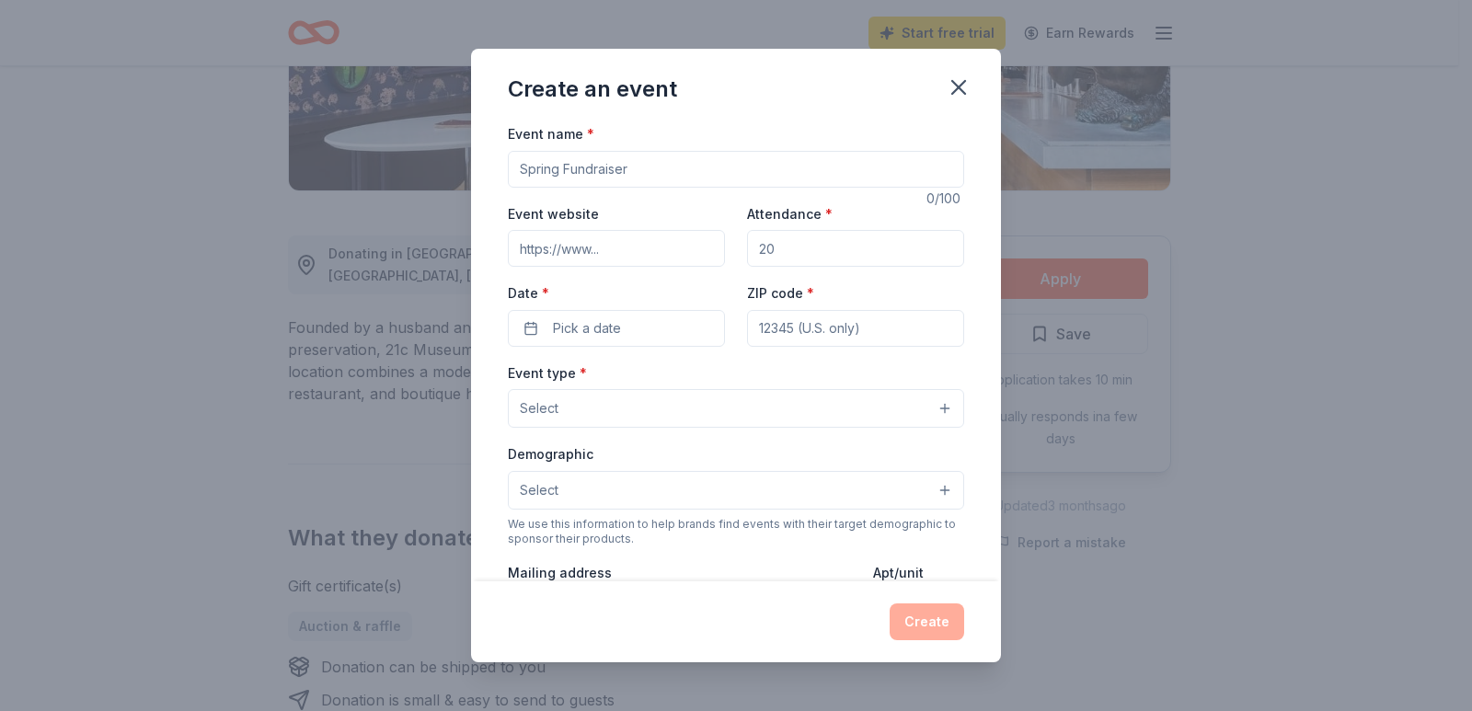
click at [672, 170] on input "Event name *" at bounding box center [736, 169] width 456 height 37
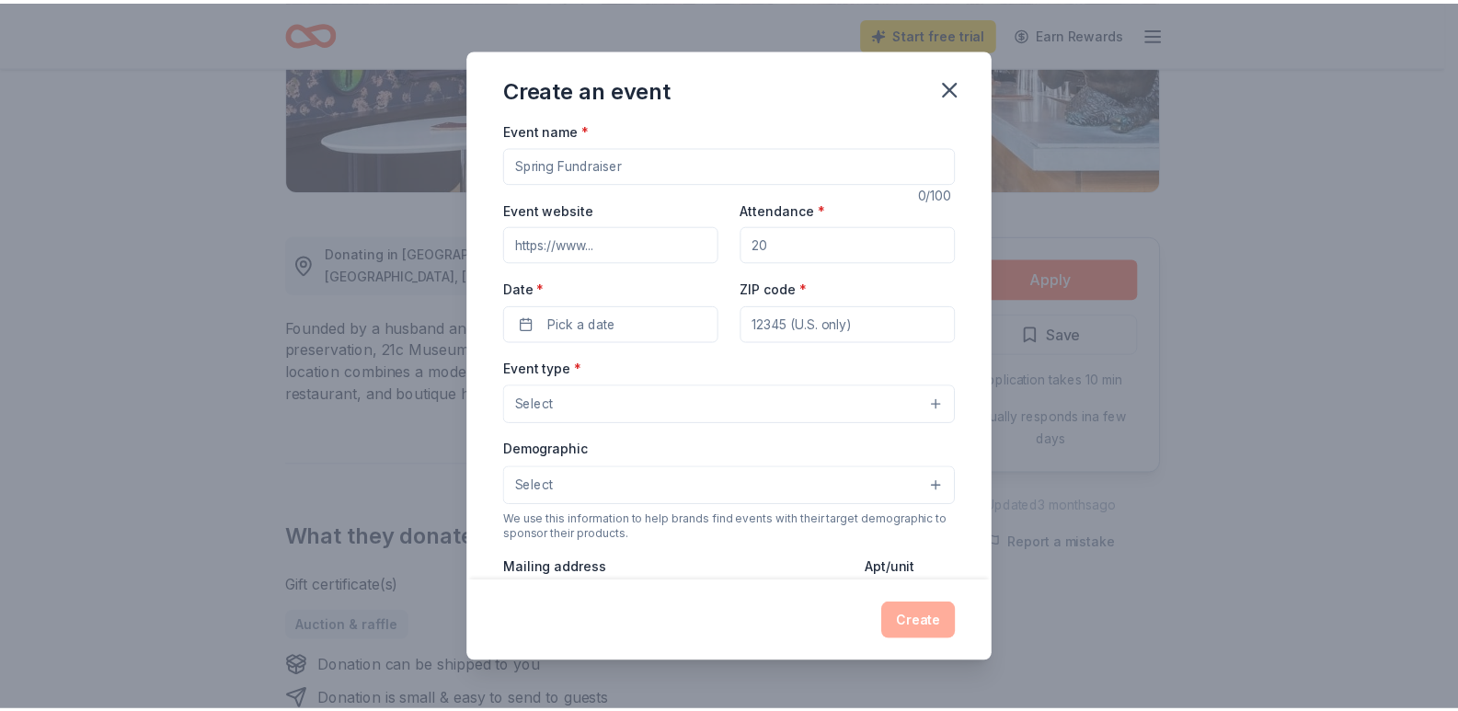
scroll to position [0, 0]
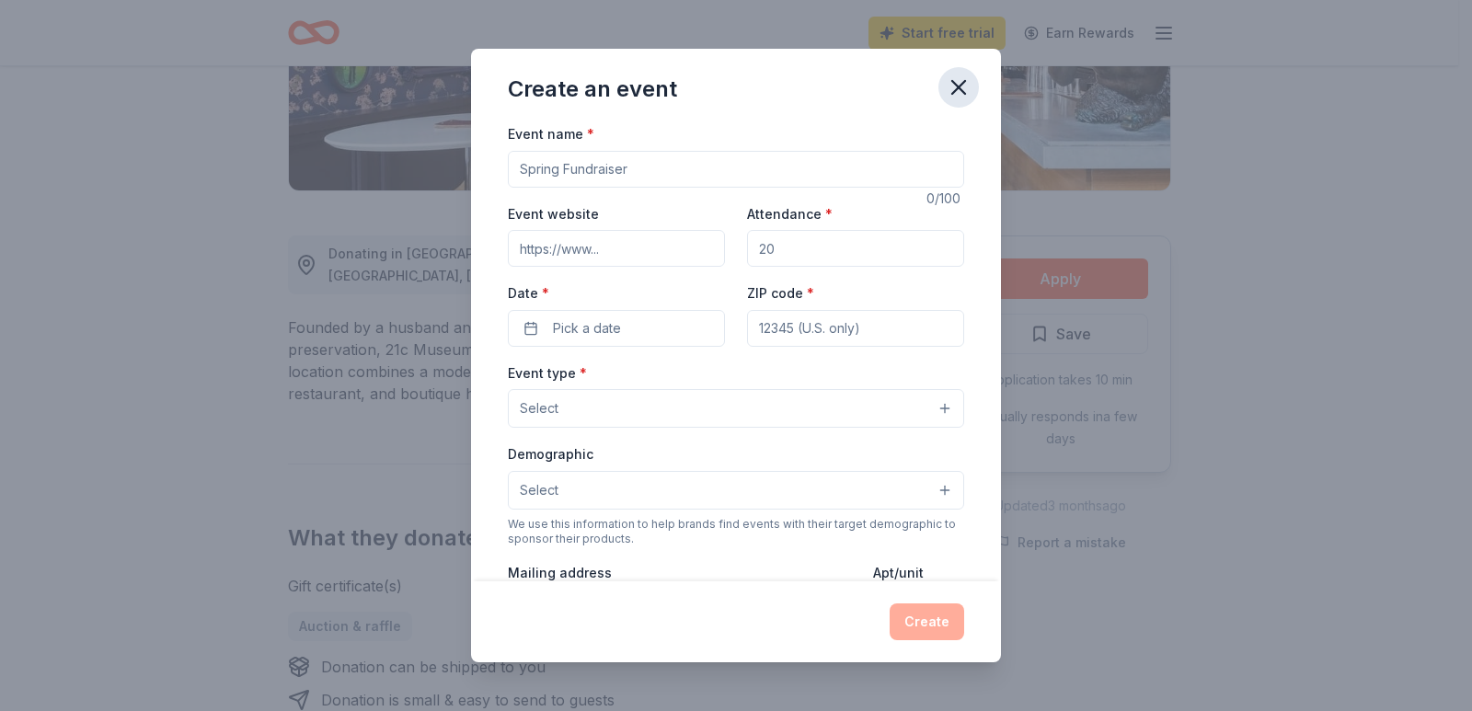
click at [960, 87] on icon "button" at bounding box center [958, 87] width 13 height 13
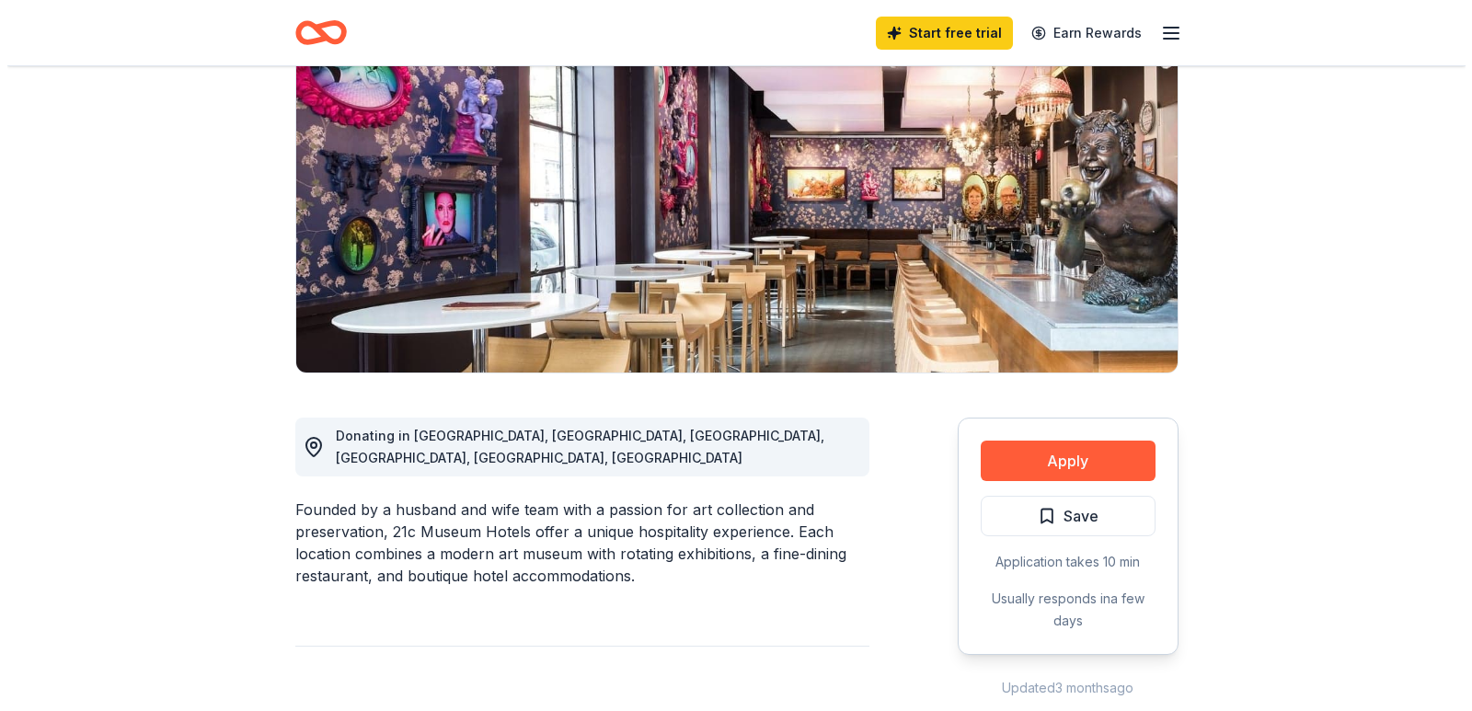
scroll to position [184, 0]
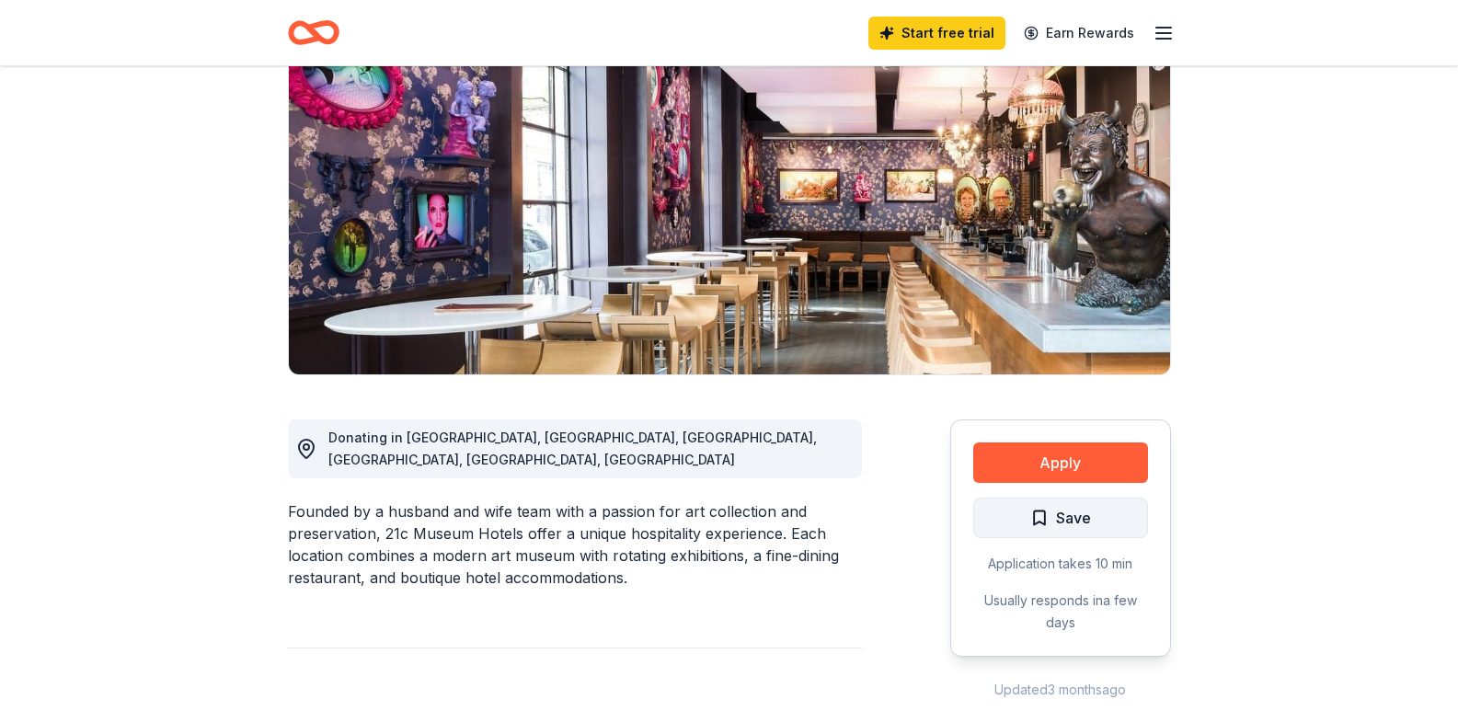
click at [1078, 522] on span "Save" at bounding box center [1073, 518] width 35 height 24
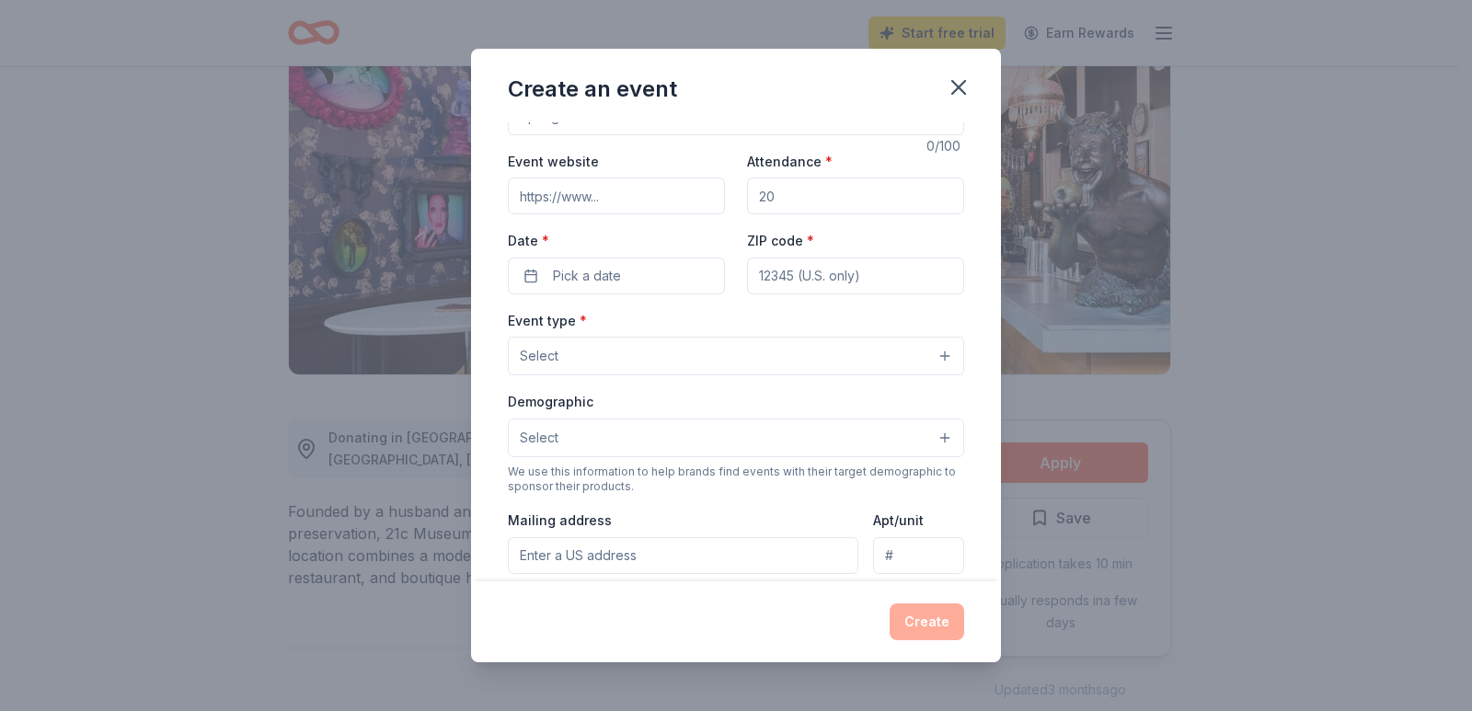
scroll to position [0, 0]
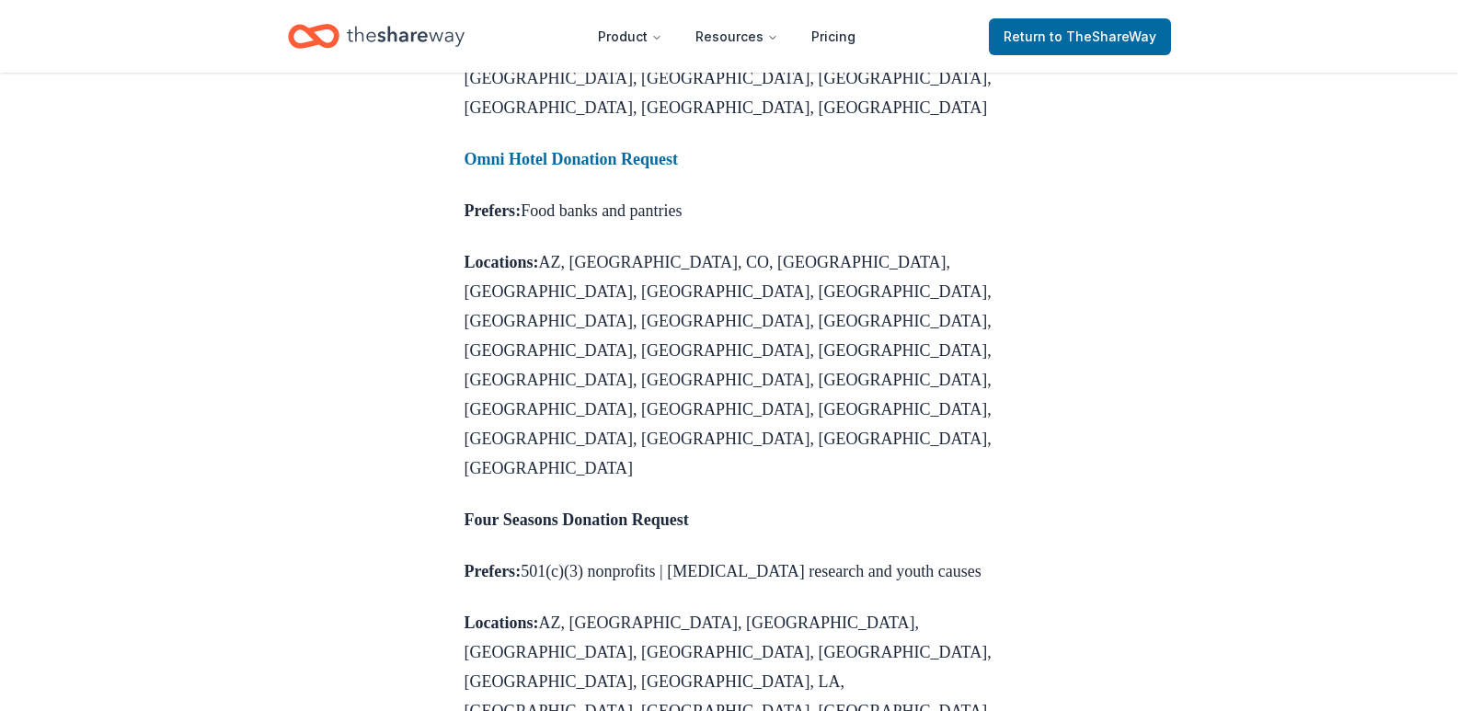
scroll to position [2333, 0]
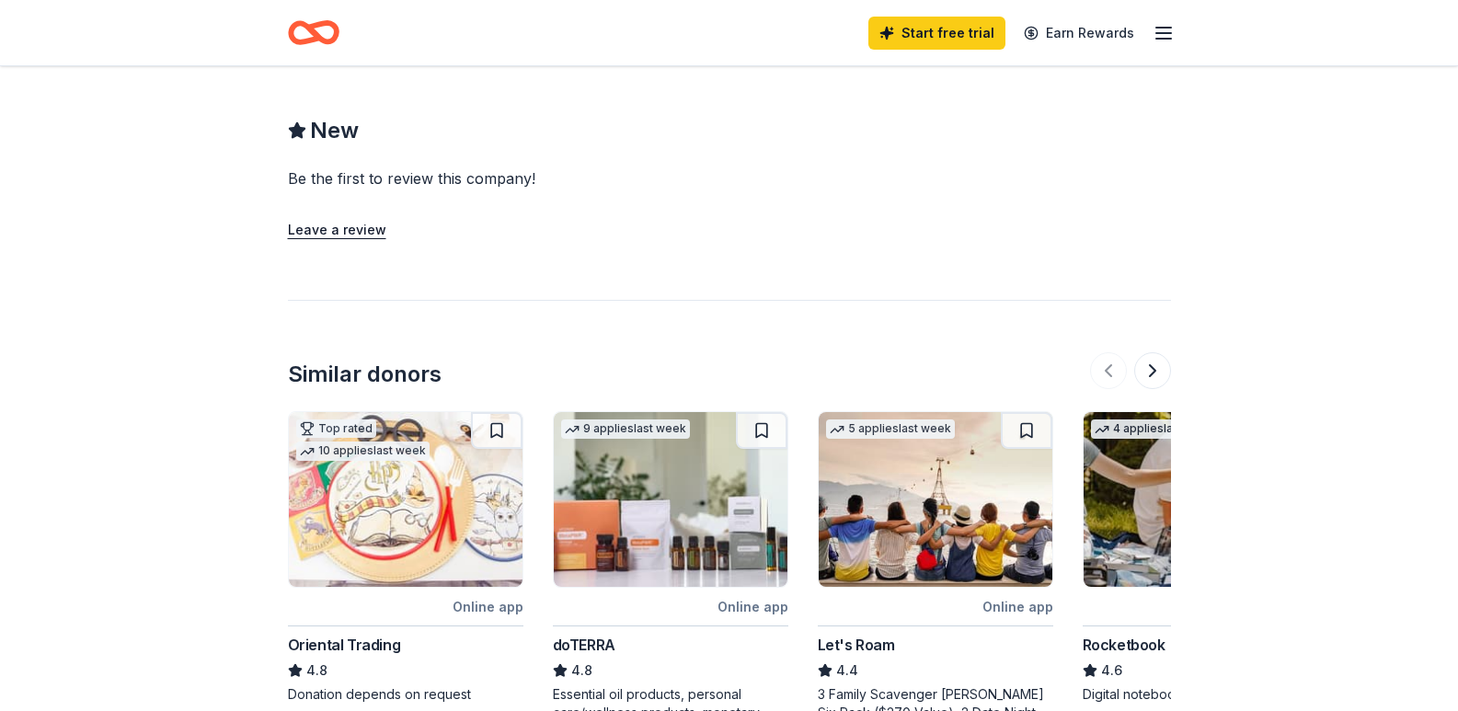
scroll to position [1196, 0]
